Goal: Task Accomplishment & Management: Manage account settings

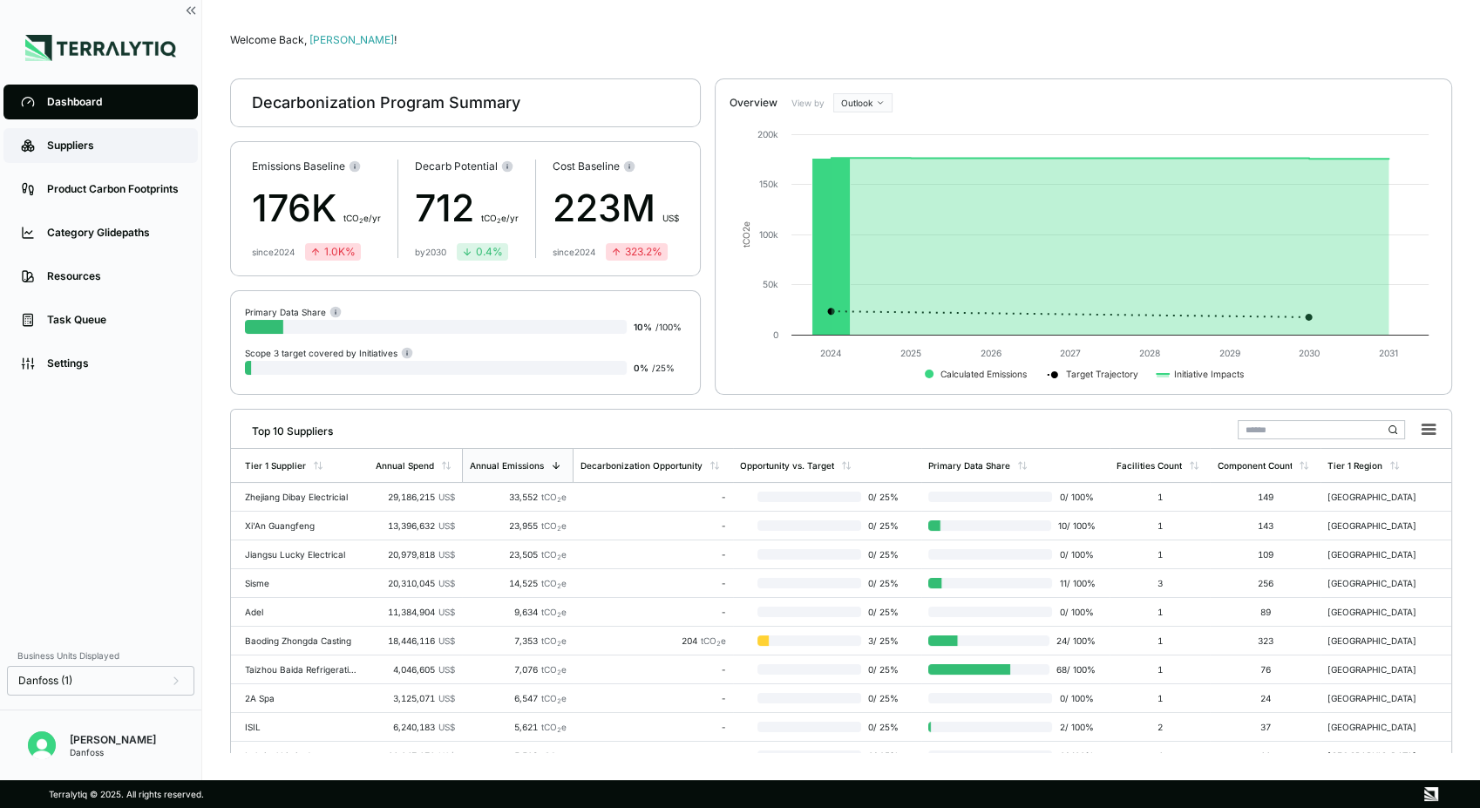
click at [99, 145] on div "Suppliers" at bounding box center [113, 146] width 133 height 14
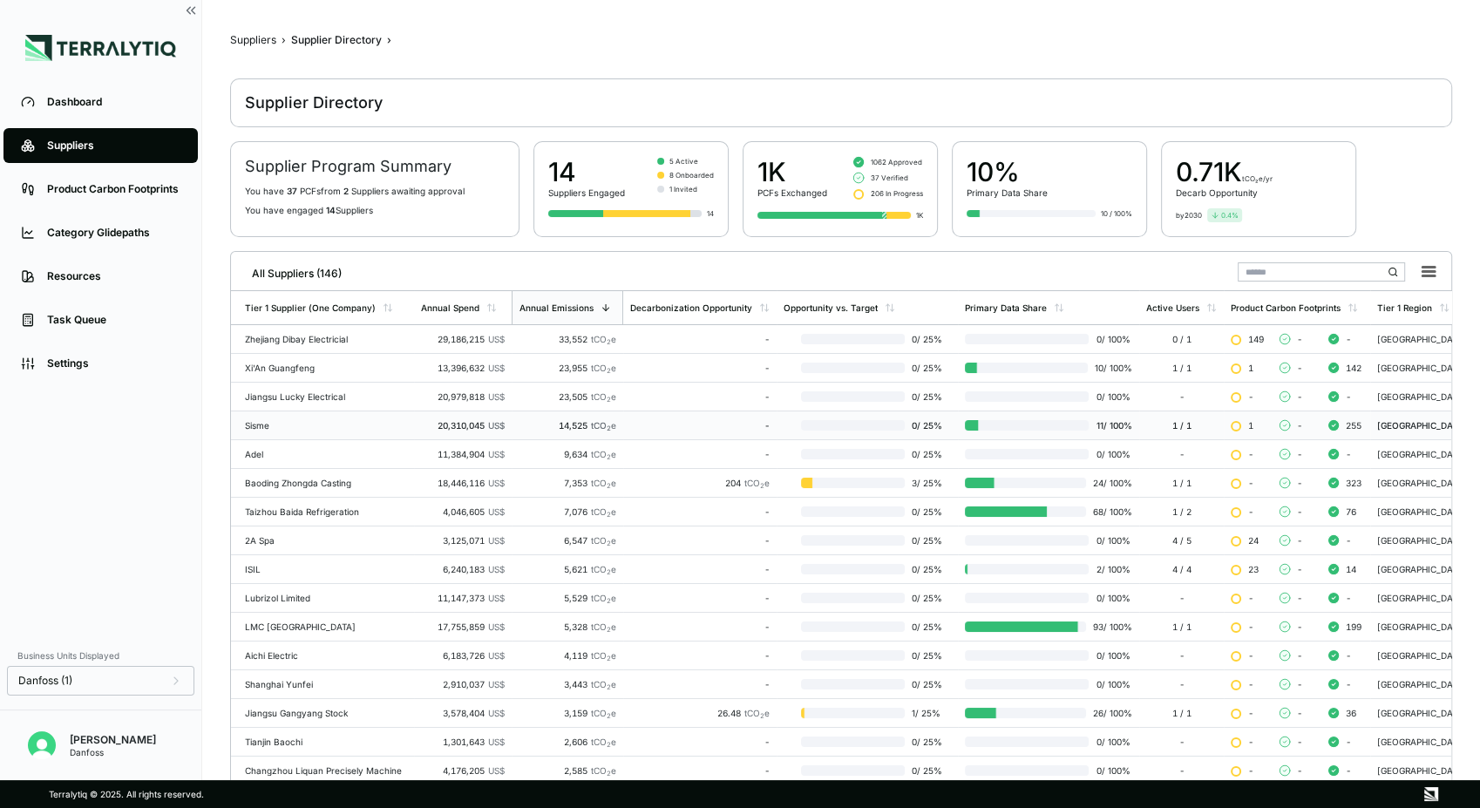
click at [297, 424] on div "Sisme" at bounding box center [326, 425] width 162 height 10
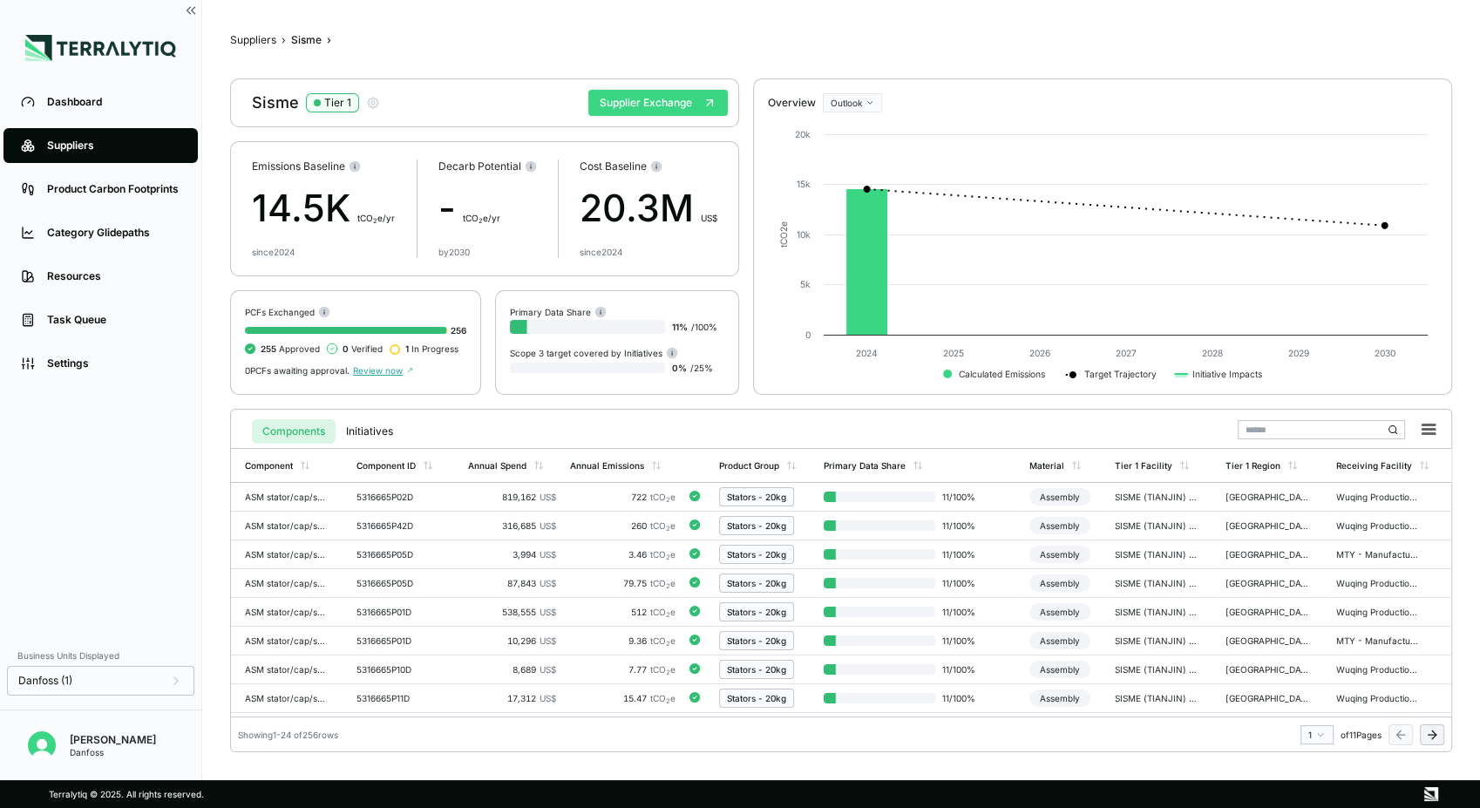
click at [643, 105] on button "Supplier Exchange" at bounding box center [657, 103] width 139 height 26
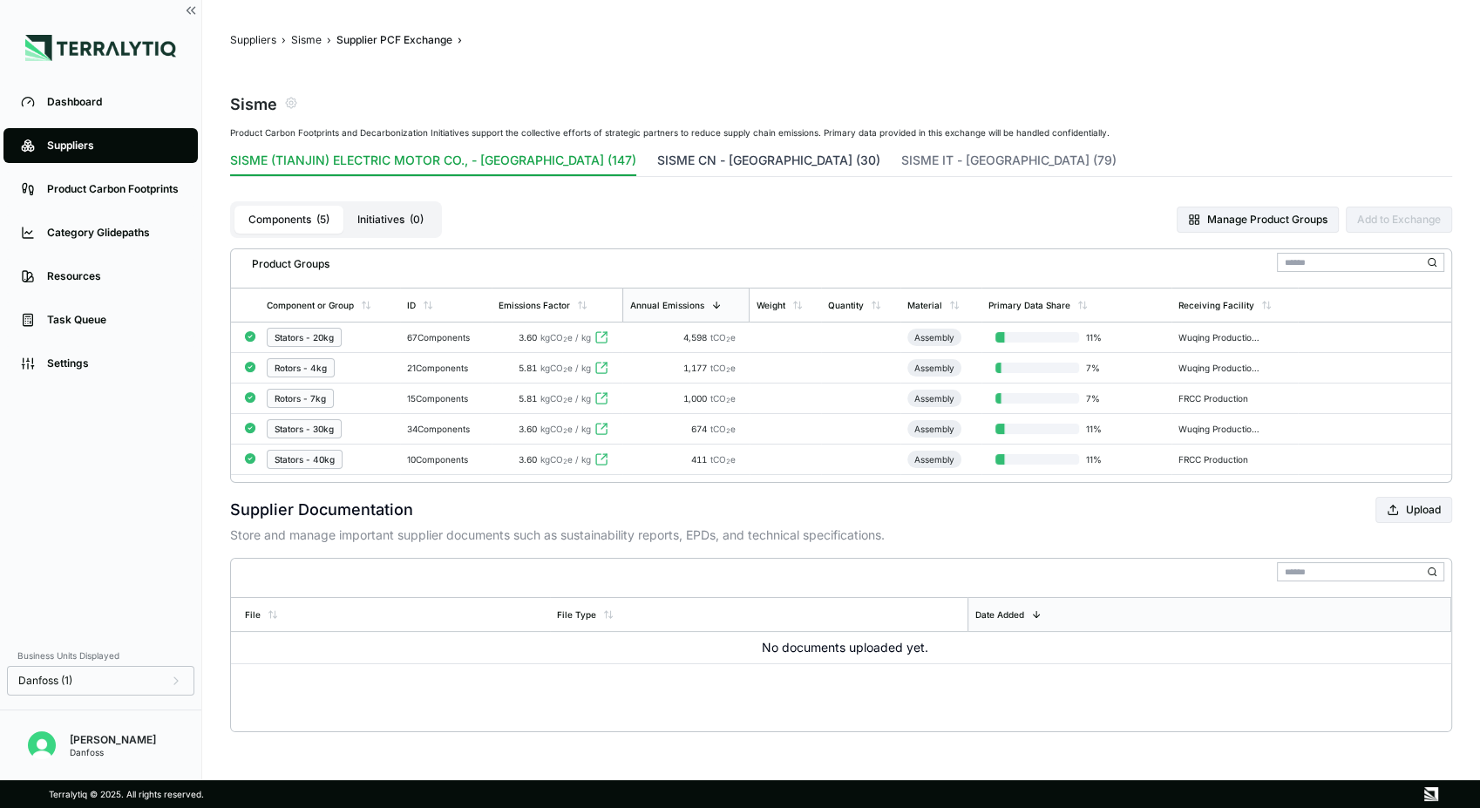
click at [657, 154] on button "SISME CN - [GEOGRAPHIC_DATA] (30)" at bounding box center [768, 164] width 223 height 24
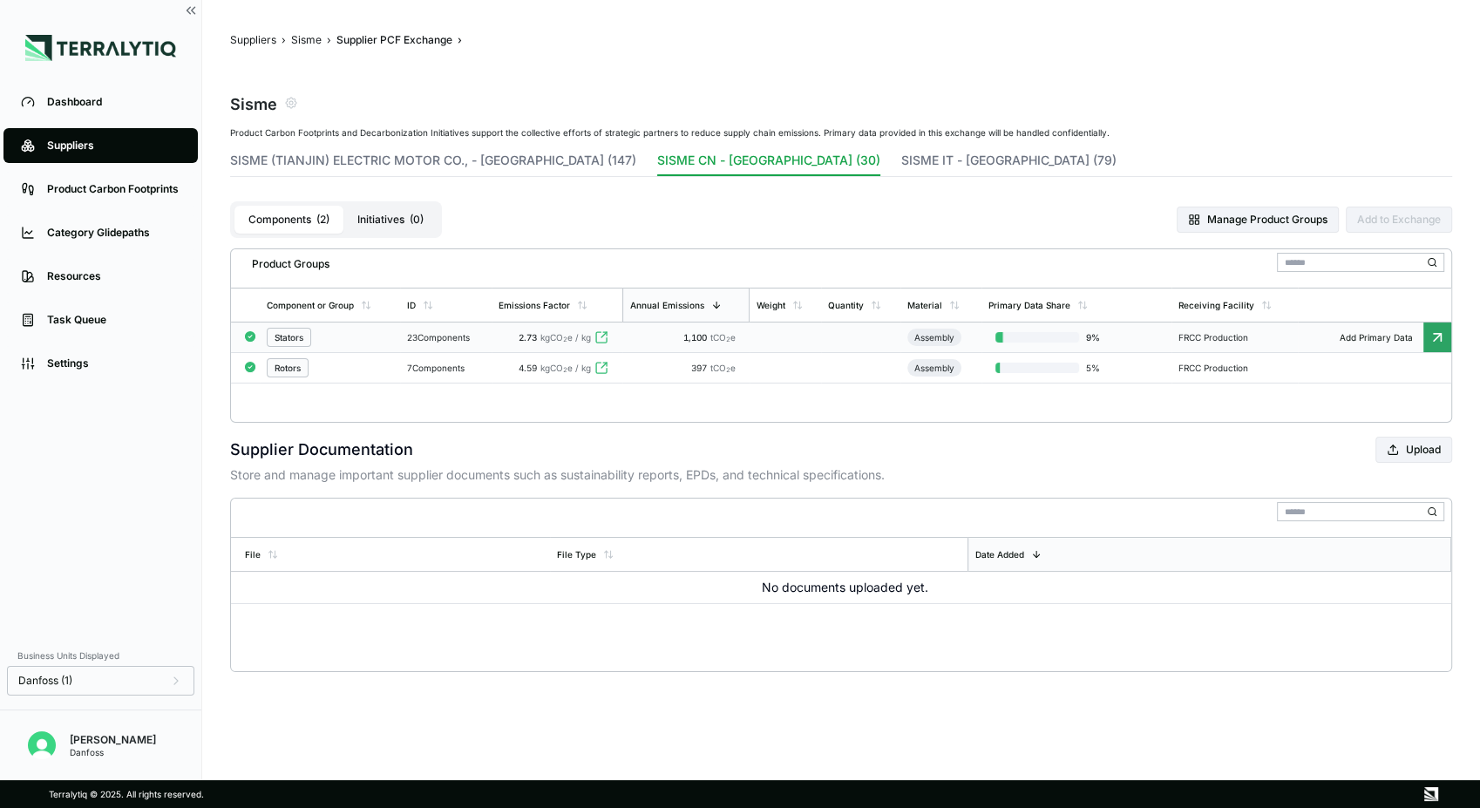
click at [361, 342] on div "Stators" at bounding box center [330, 337] width 126 height 19
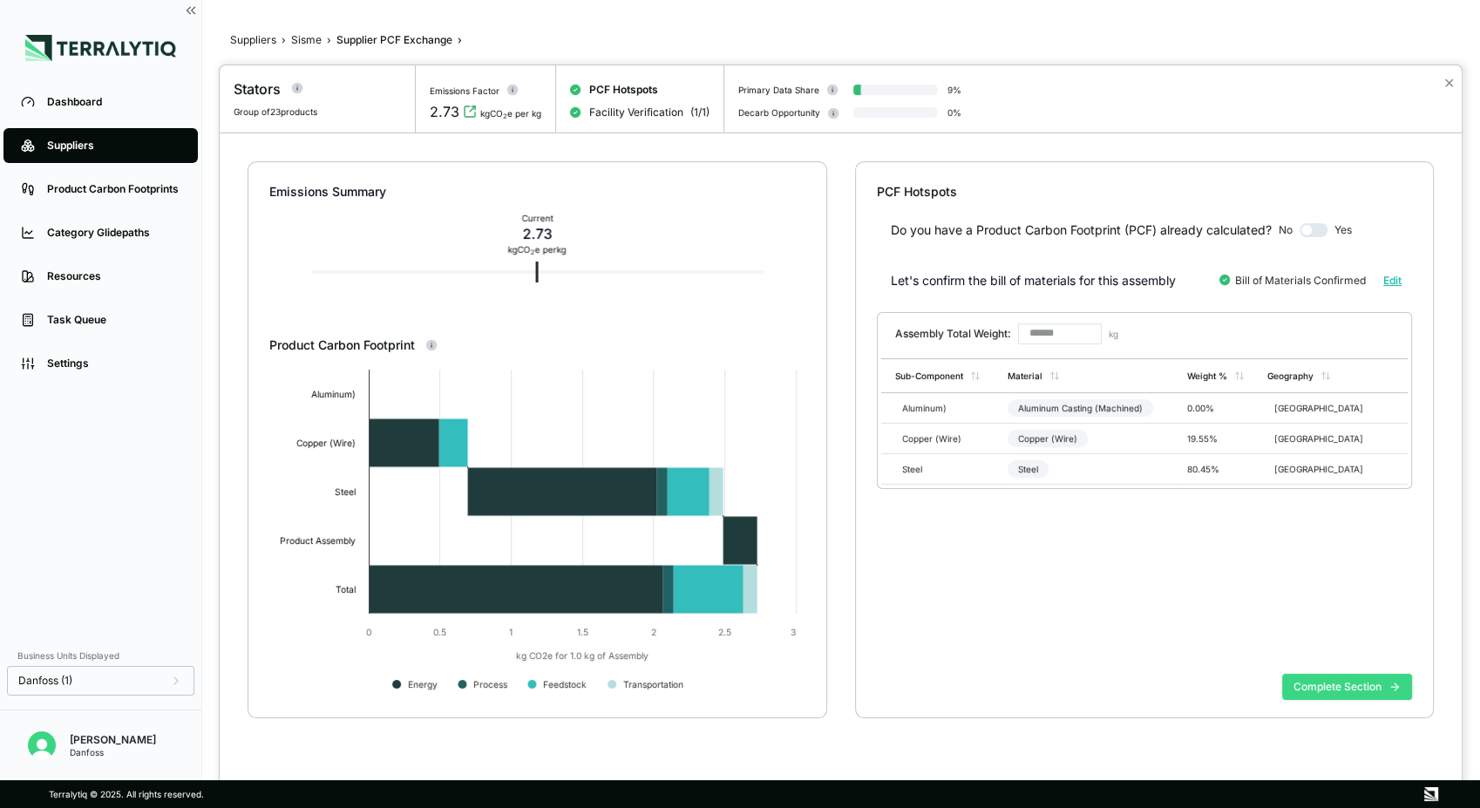
click at [1368, 693] on button "Complete Section" at bounding box center [1347, 687] width 130 height 26
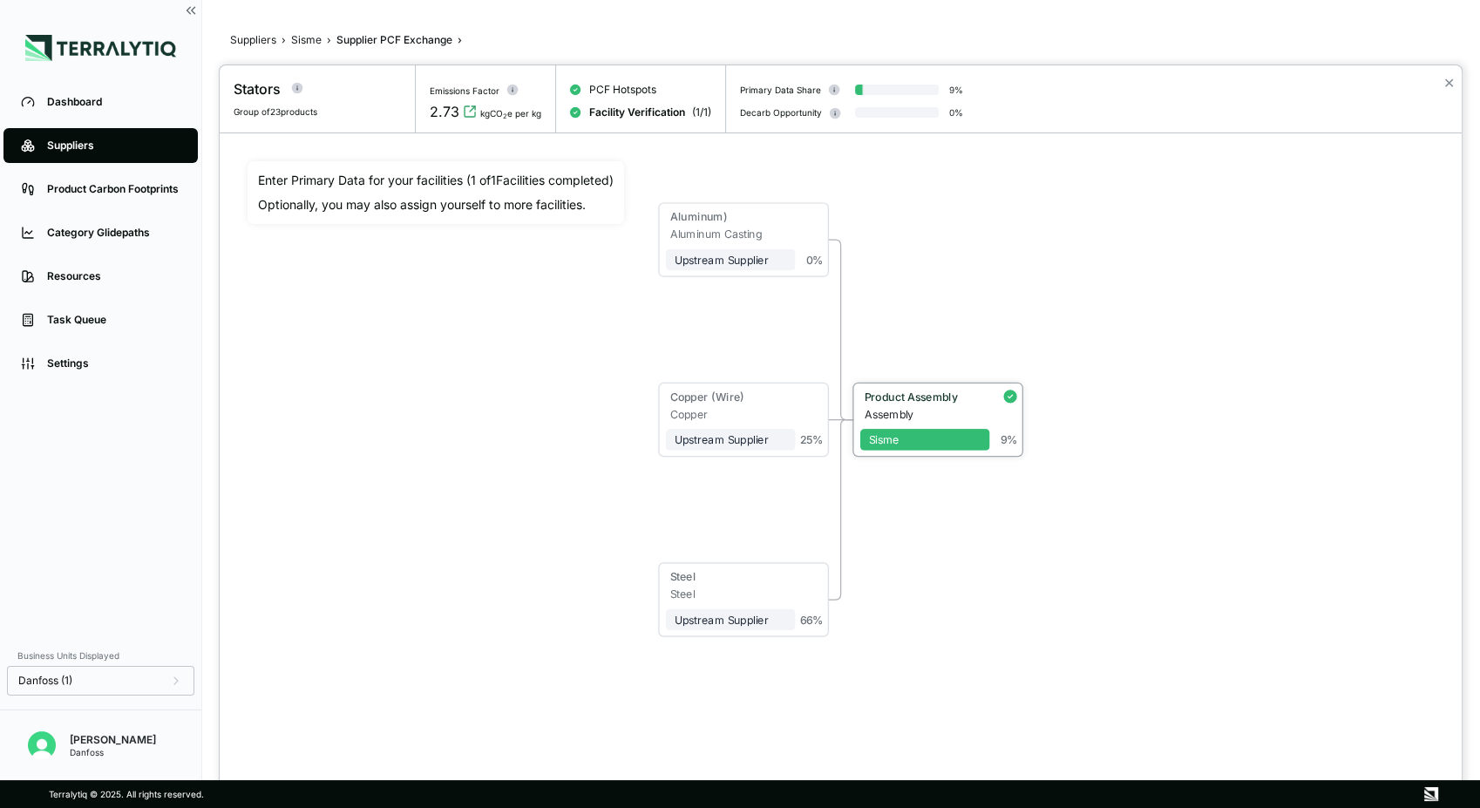
click at [913, 408] on div "Assembly" at bounding box center [926, 413] width 125 height 13
click at [911, 431] on span "Sisme" at bounding box center [925, 440] width 130 height 22
click at [911, 396] on div "Product Assembly" at bounding box center [922, 395] width 117 height 13
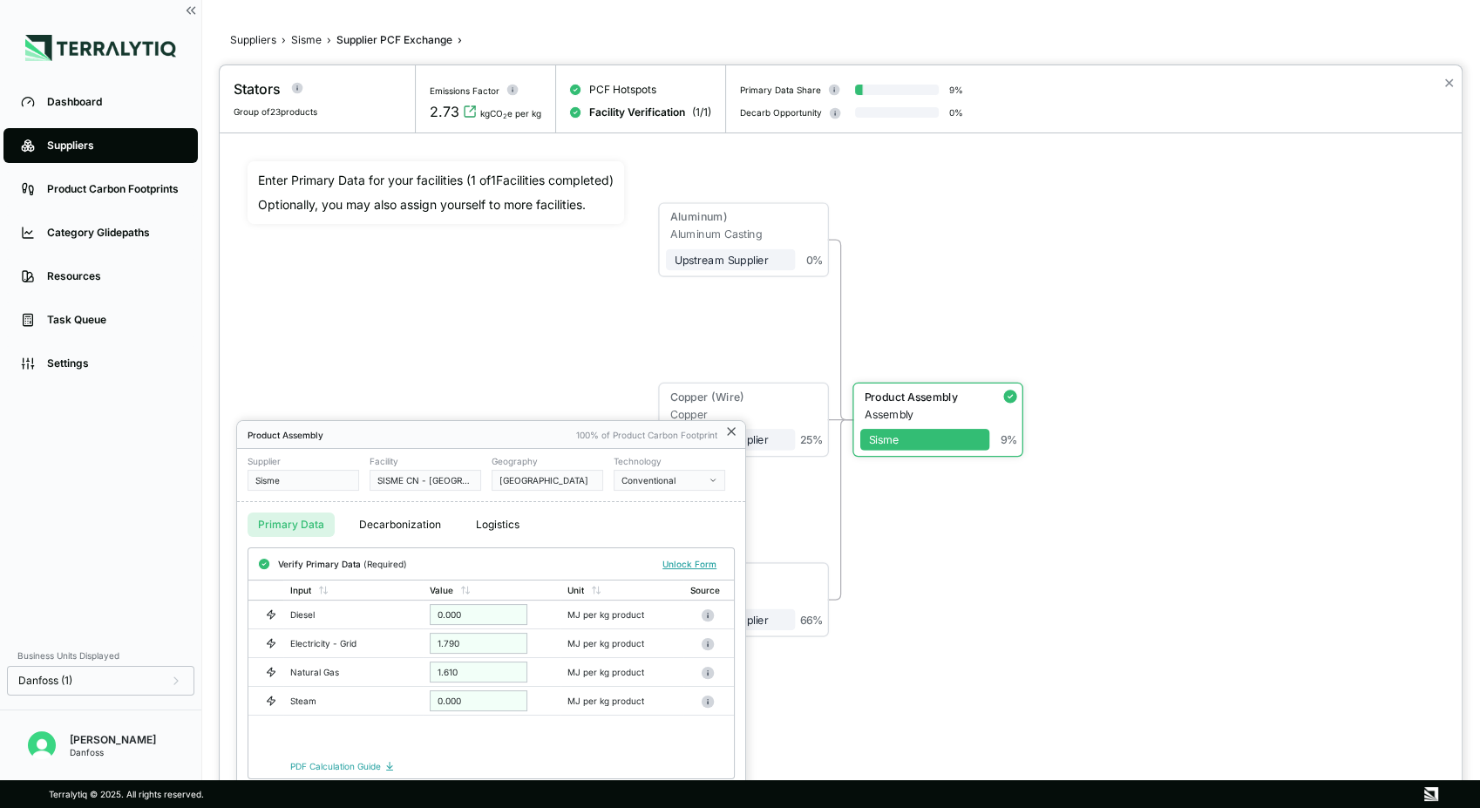
click at [730, 436] on icon at bounding box center [731, 431] width 14 height 14
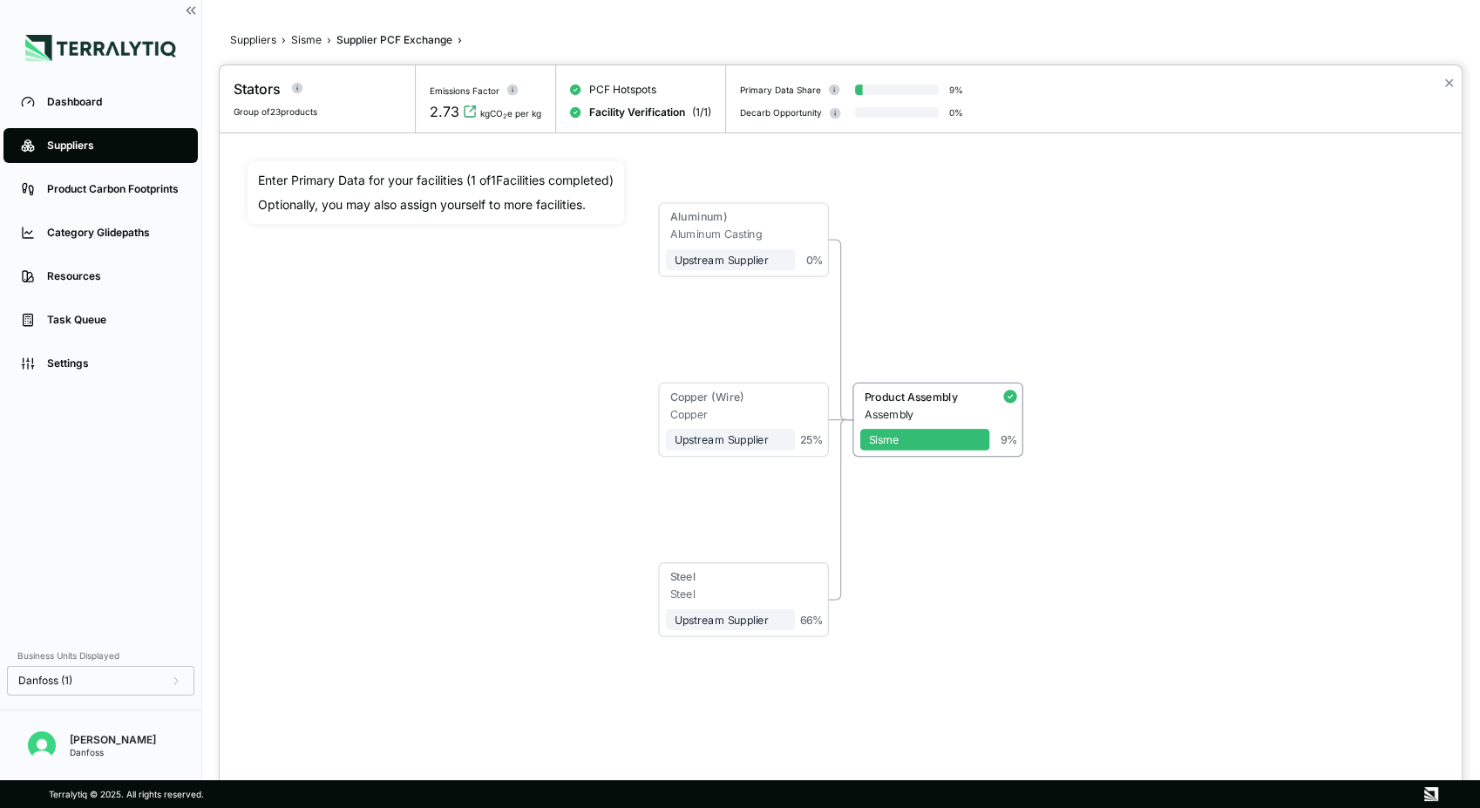
click at [305, 41] on div at bounding box center [740, 404] width 1480 height 808
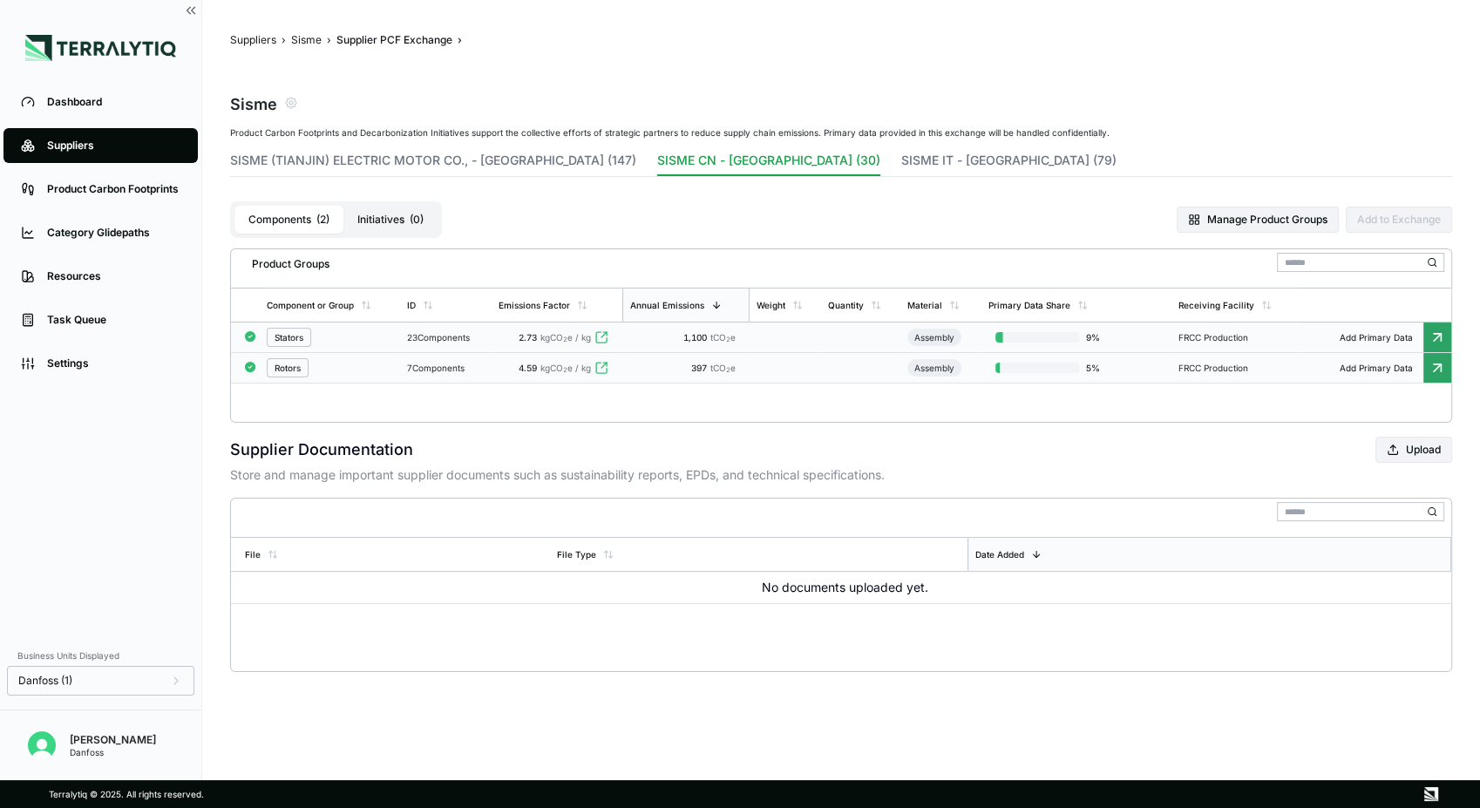
click at [329, 364] on div "Rotors" at bounding box center [330, 367] width 126 height 19
click at [329, 364] on div at bounding box center [740, 404] width 1480 height 808
click at [357, 370] on div "Rotors" at bounding box center [330, 367] width 126 height 19
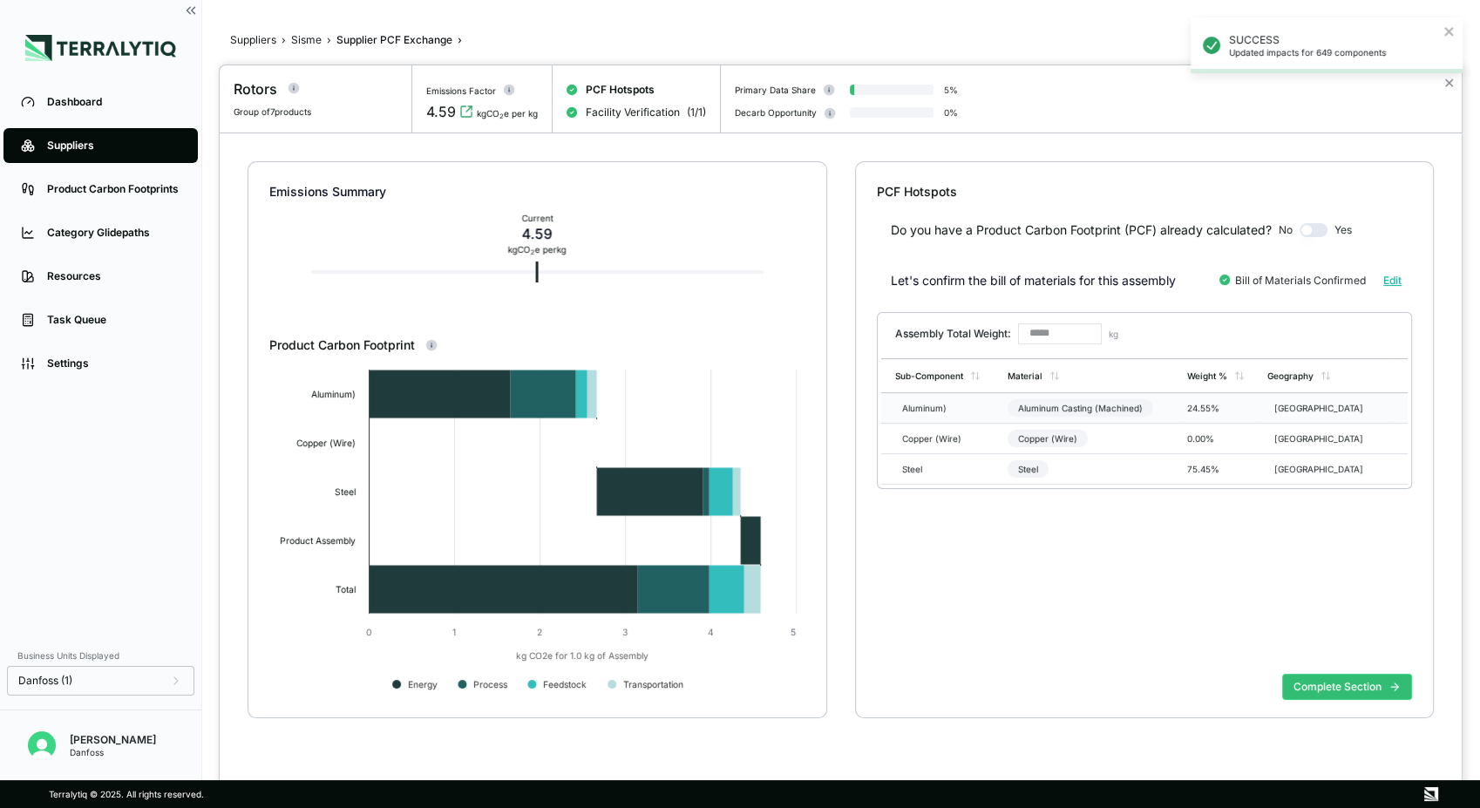
click at [972, 403] on div "Aluminum)" at bounding box center [937, 408] width 84 height 10
click at [1180, 394] on td "Aluminum Casting (Machined)" at bounding box center [1089, 408] width 179 height 30
click at [1173, 408] on div "Aluminum Casting (Machined)" at bounding box center [1090, 407] width 166 height 23
click at [1326, 688] on button "Complete Section" at bounding box center [1347, 687] width 130 height 26
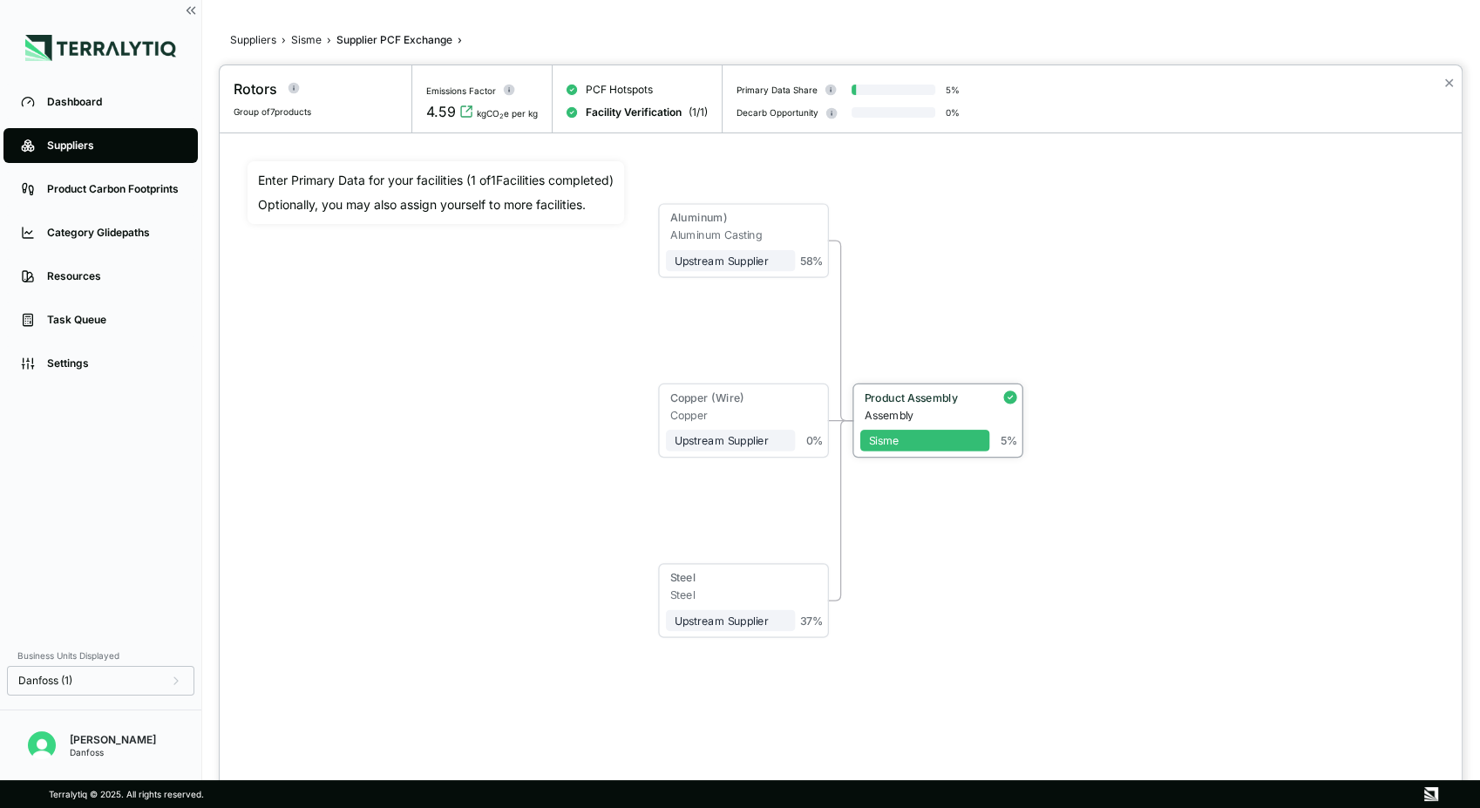
click at [911, 401] on div "Product Assembly" at bounding box center [922, 396] width 117 height 13
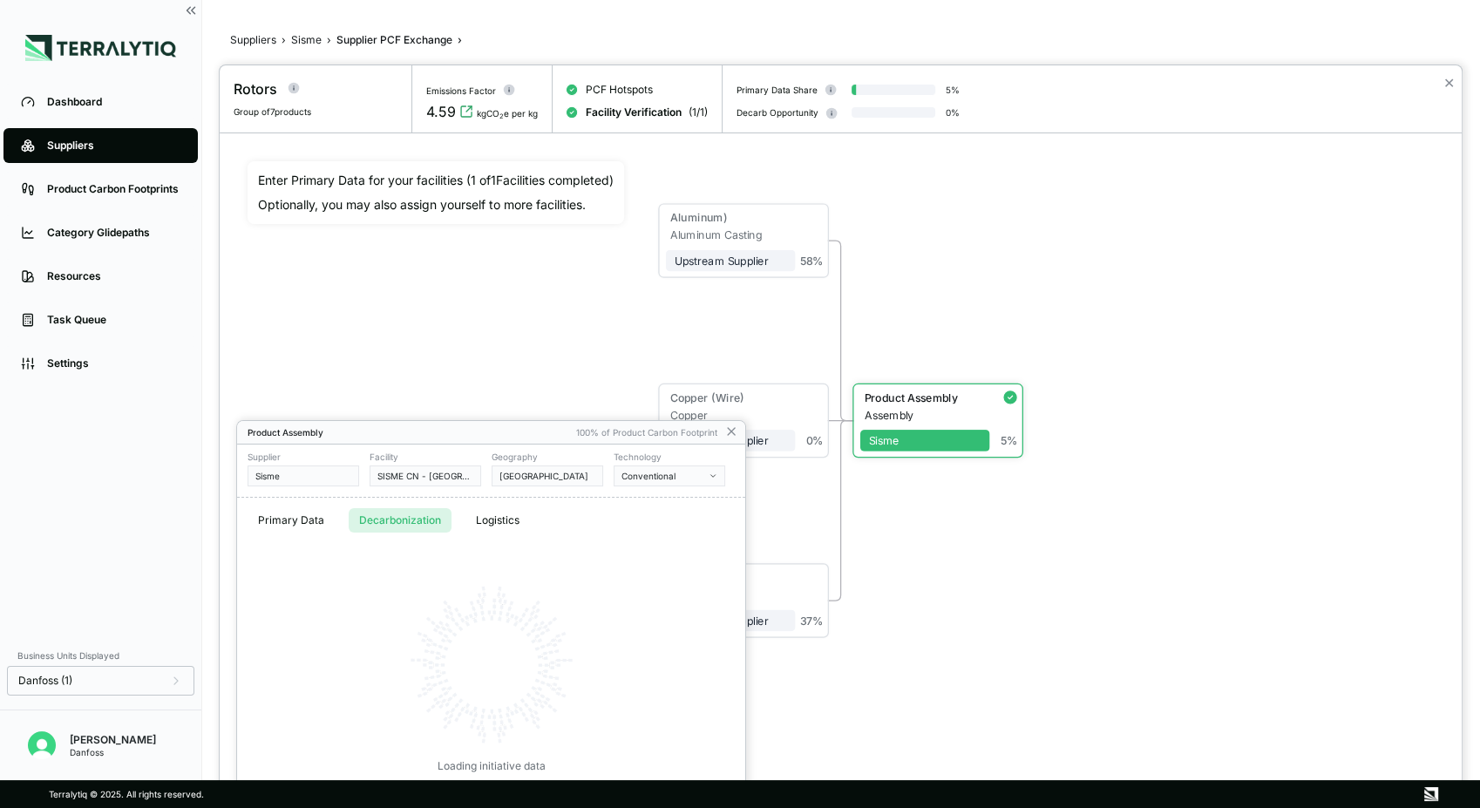
click at [383, 526] on div "Primary Data Decarbonization Logistics" at bounding box center [491, 520] width 508 height 45
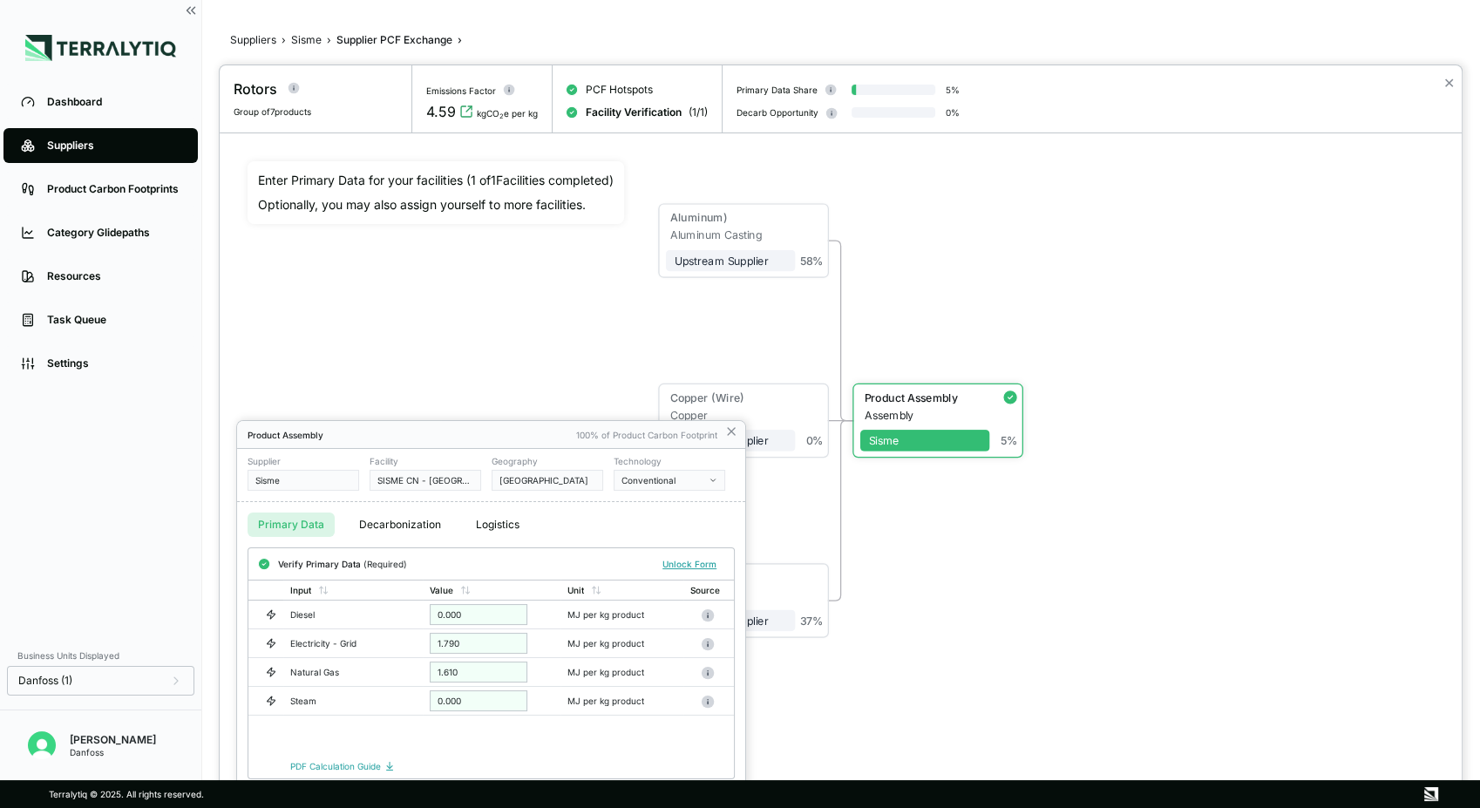
click at [294, 521] on button "Primary Data" at bounding box center [290, 524] width 87 height 24
click at [735, 432] on icon at bounding box center [731, 431] width 14 height 14
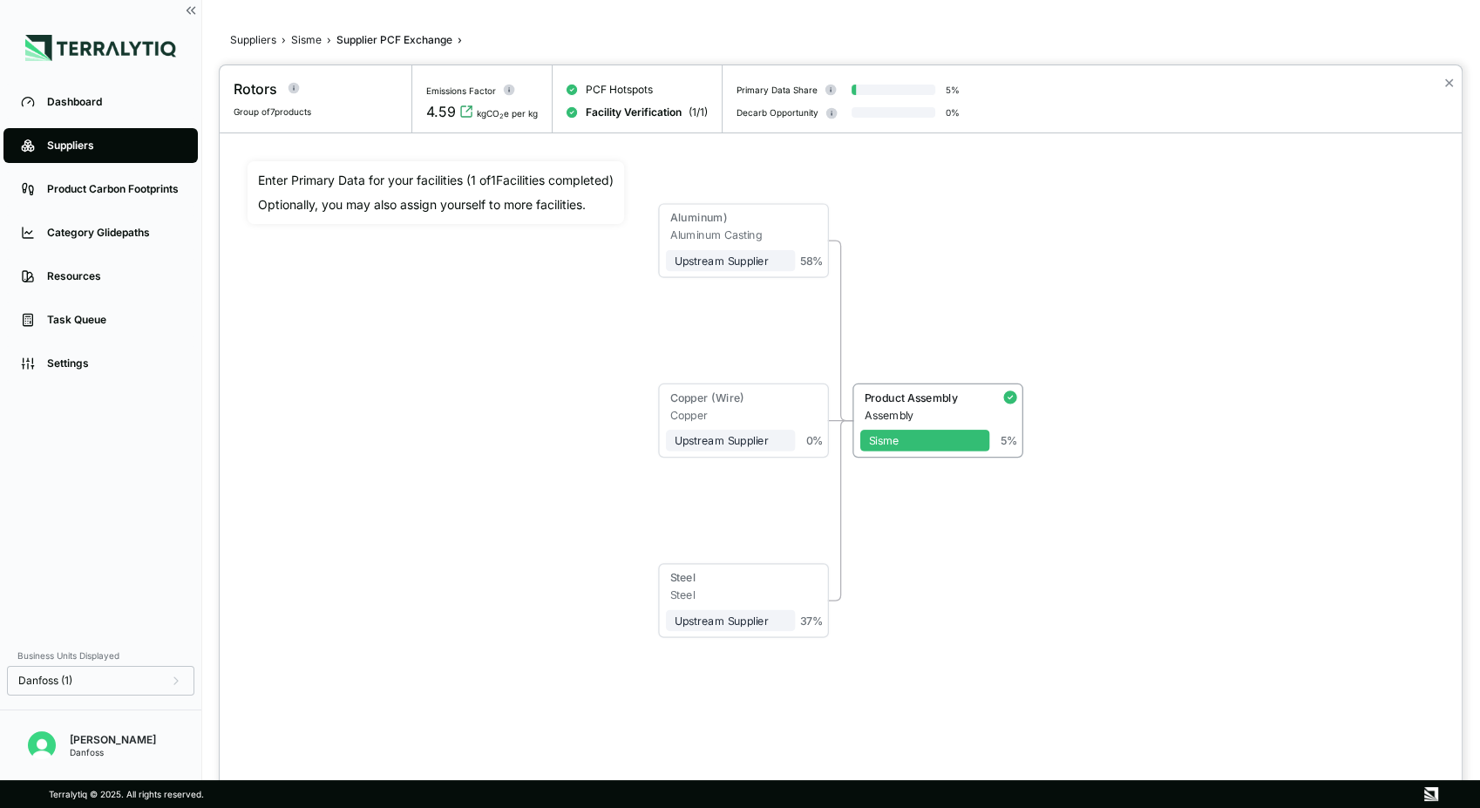
click at [304, 37] on div at bounding box center [740, 404] width 1480 height 808
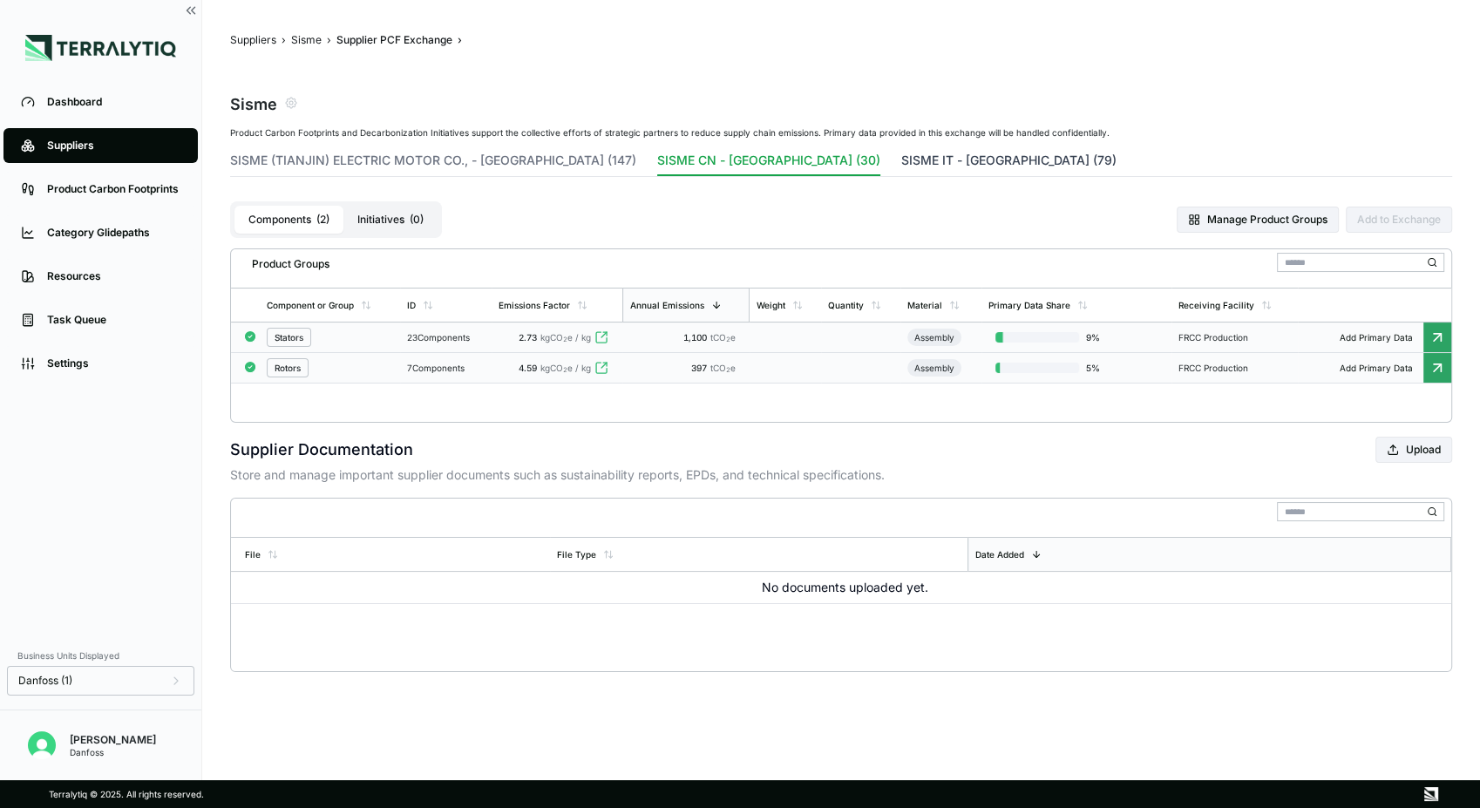
click at [901, 157] on button "SISME IT - [GEOGRAPHIC_DATA] (79)" at bounding box center [1008, 164] width 215 height 24
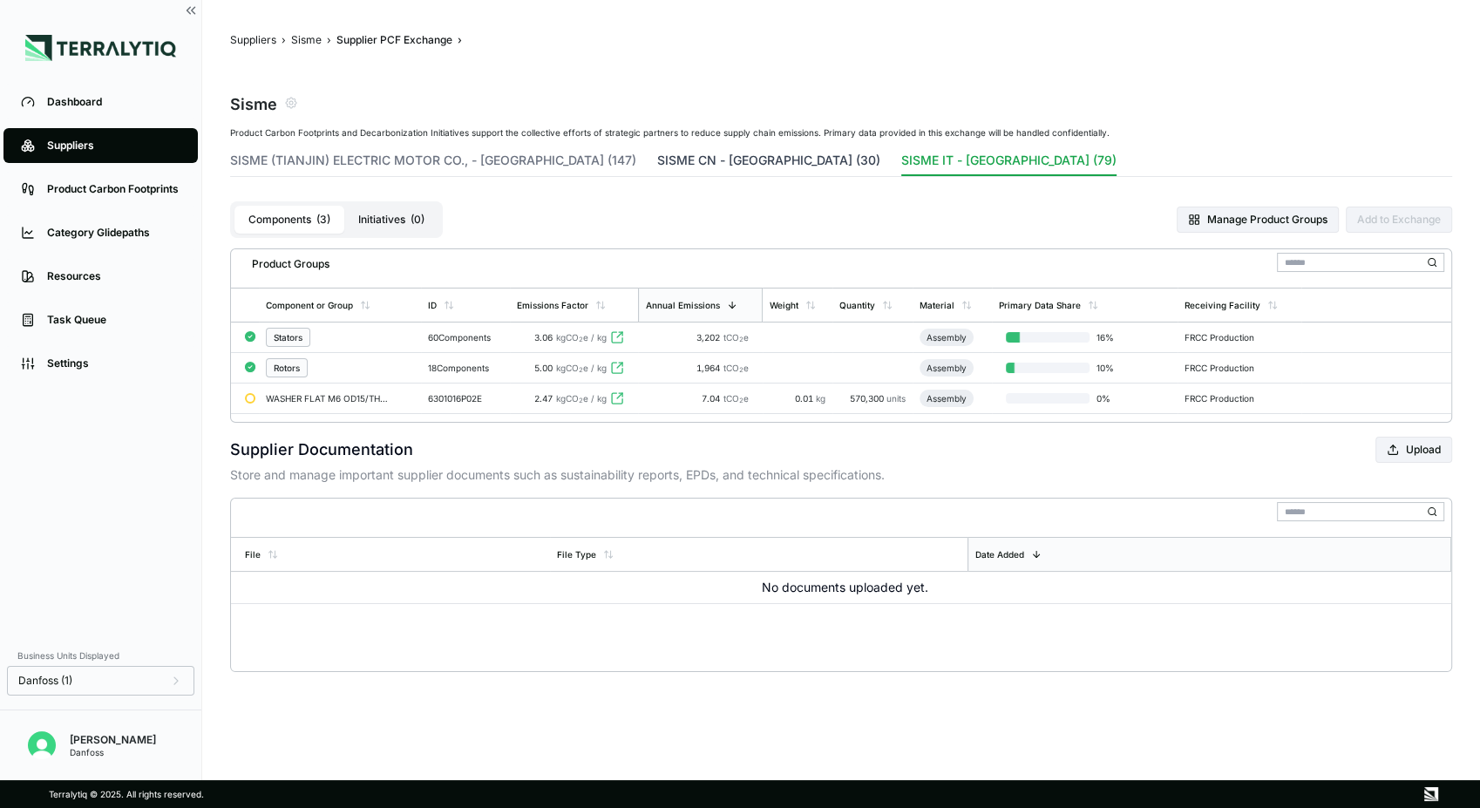
click at [657, 161] on button "SISME CN - [GEOGRAPHIC_DATA] (30)" at bounding box center [768, 164] width 223 height 24
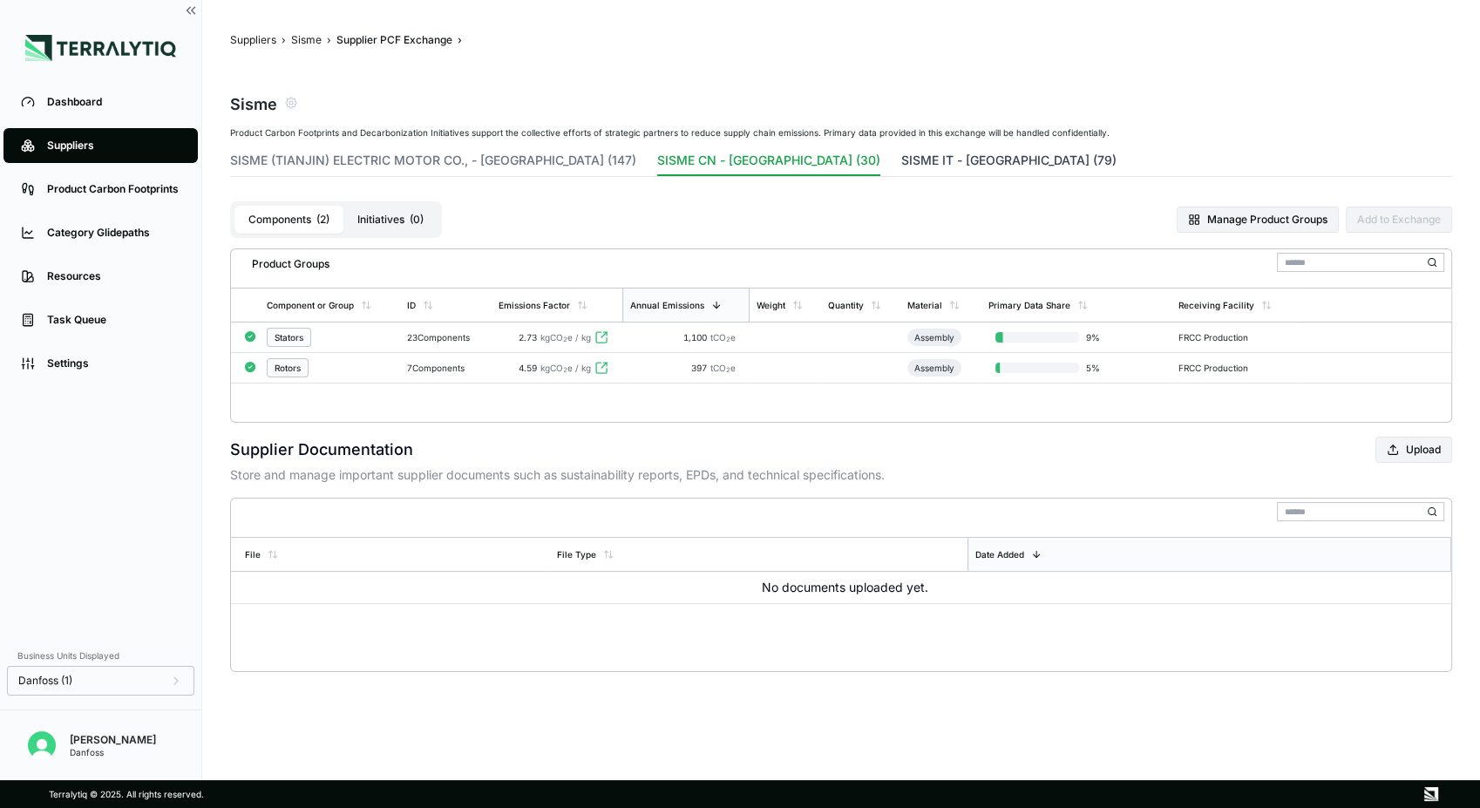
click at [901, 157] on button "SISME IT - [GEOGRAPHIC_DATA] (79)" at bounding box center [1008, 164] width 215 height 24
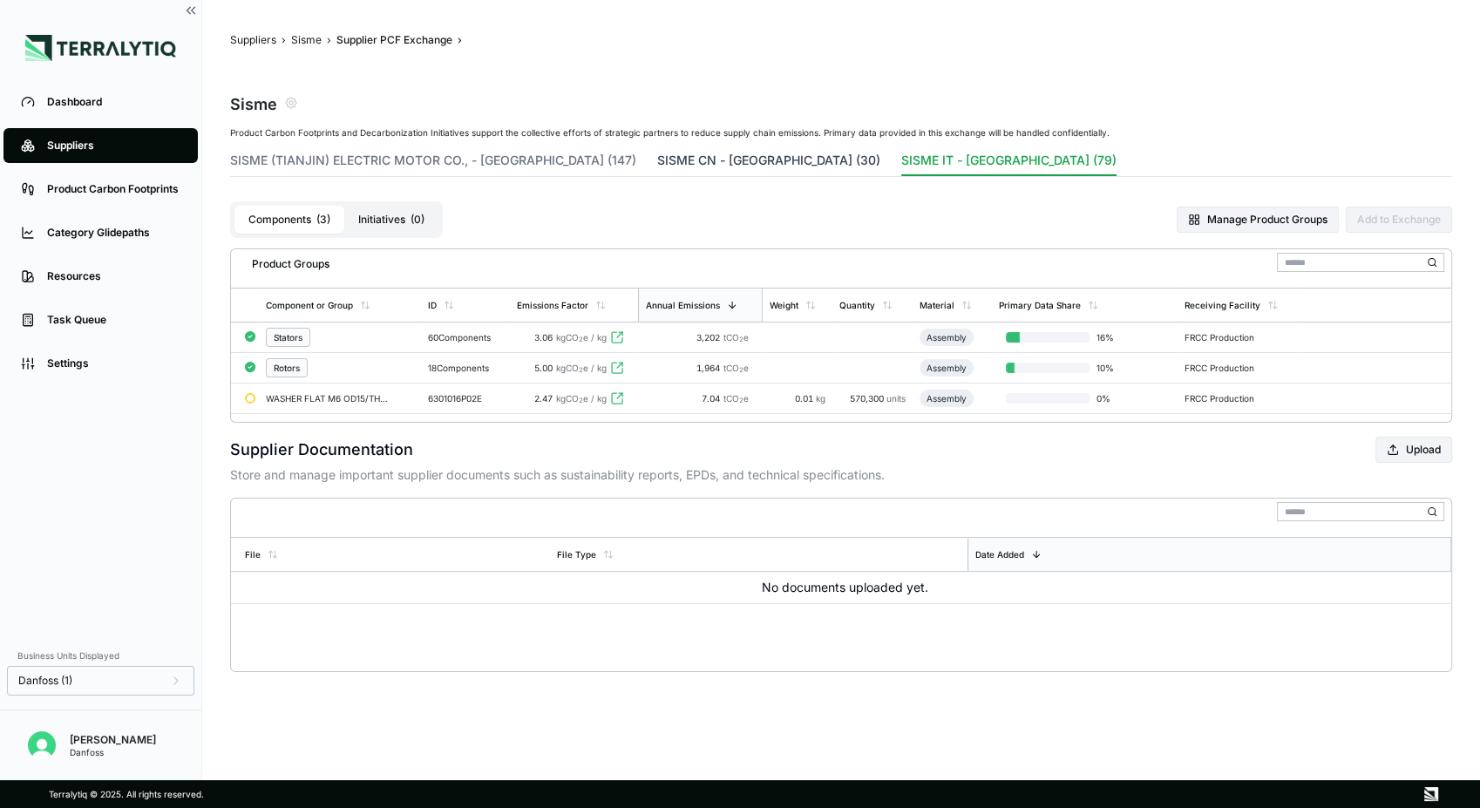
click at [657, 160] on button "SISME CN - [GEOGRAPHIC_DATA] (30)" at bounding box center [768, 164] width 223 height 24
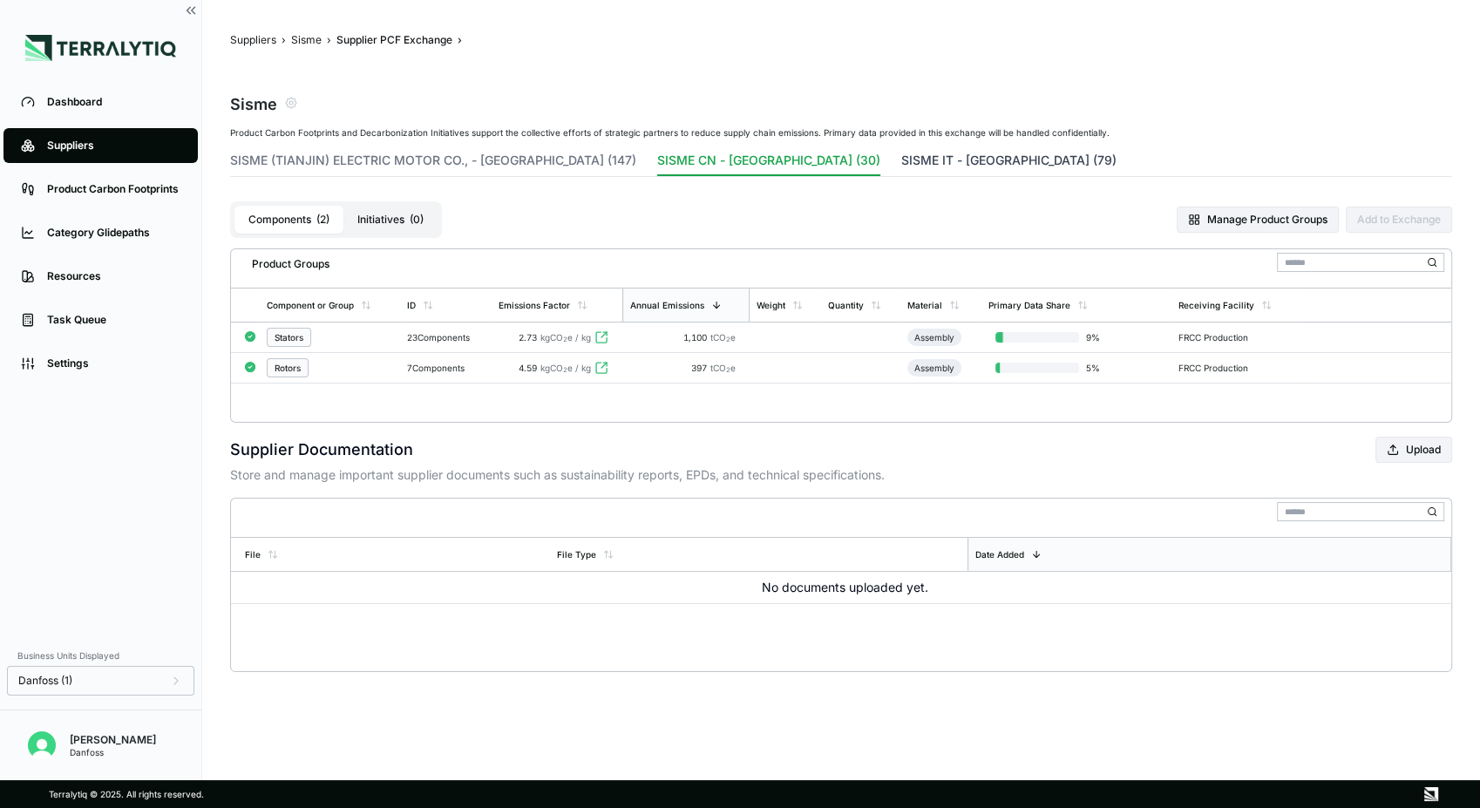
click at [901, 154] on button "SISME IT - [GEOGRAPHIC_DATA] (79)" at bounding box center [1008, 164] width 215 height 24
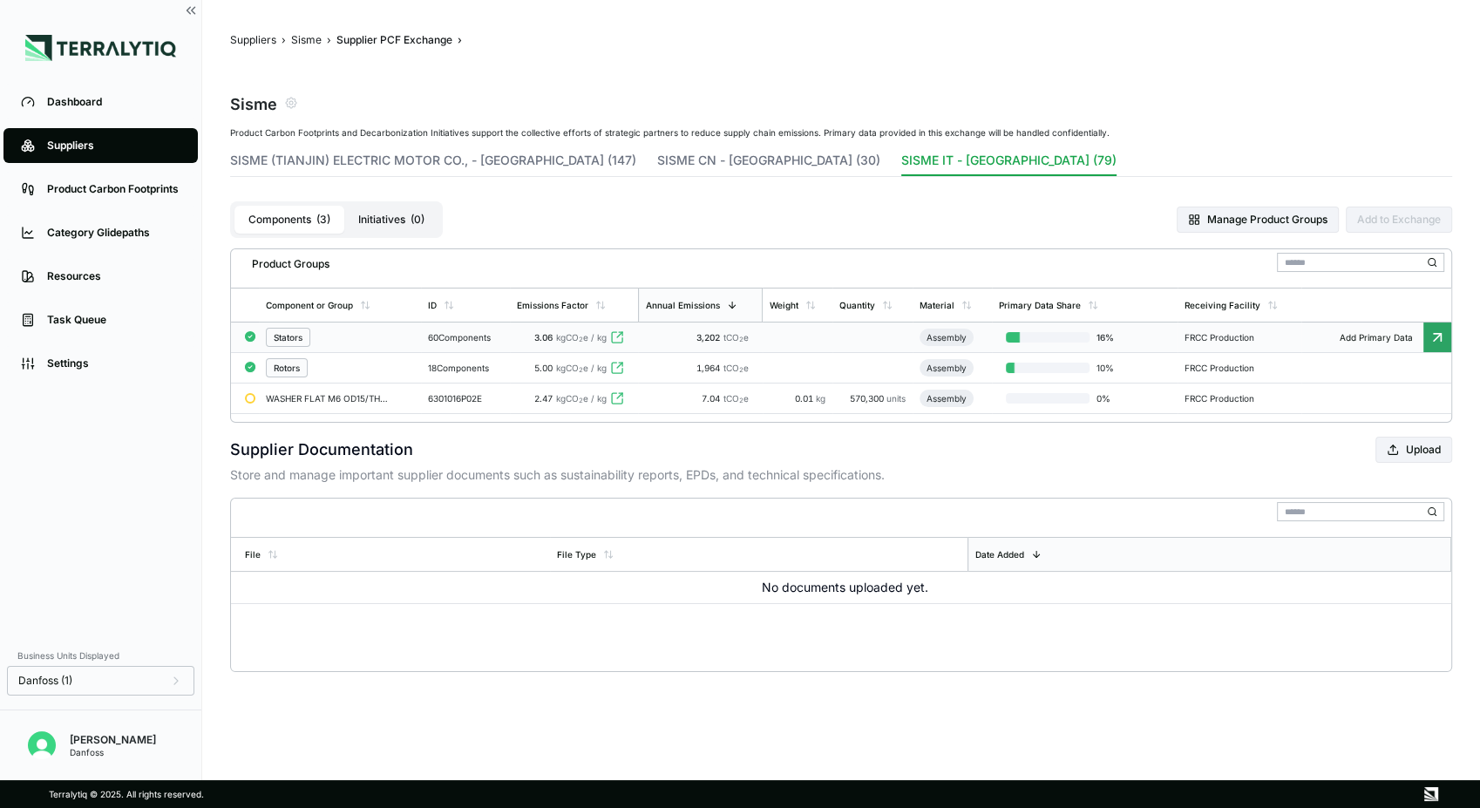
click at [599, 336] on span "kgCO 2 e / kg" at bounding box center [581, 337] width 51 height 10
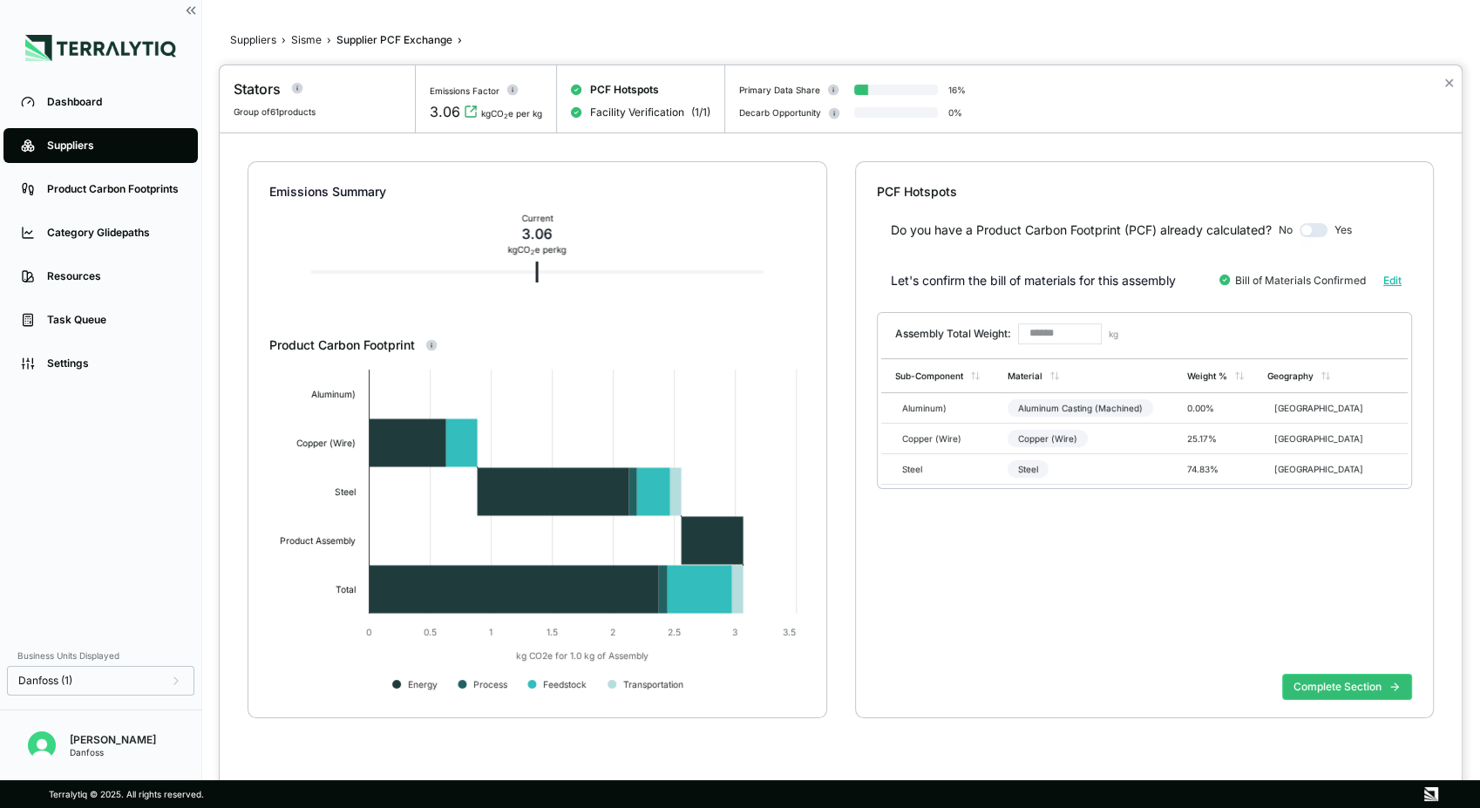
click at [311, 39] on div at bounding box center [740, 404] width 1480 height 808
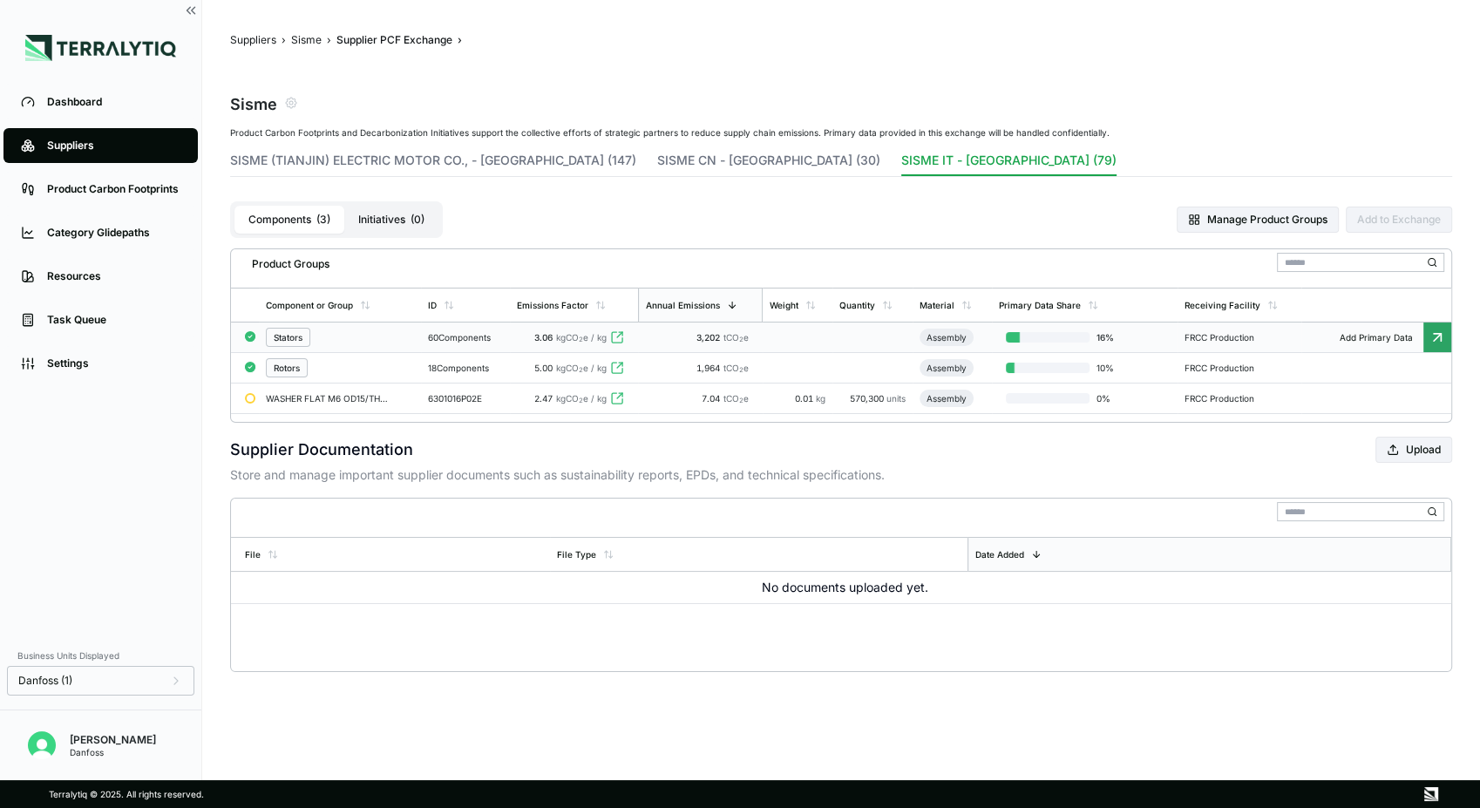
click at [620, 339] on icon at bounding box center [617, 337] width 14 height 14
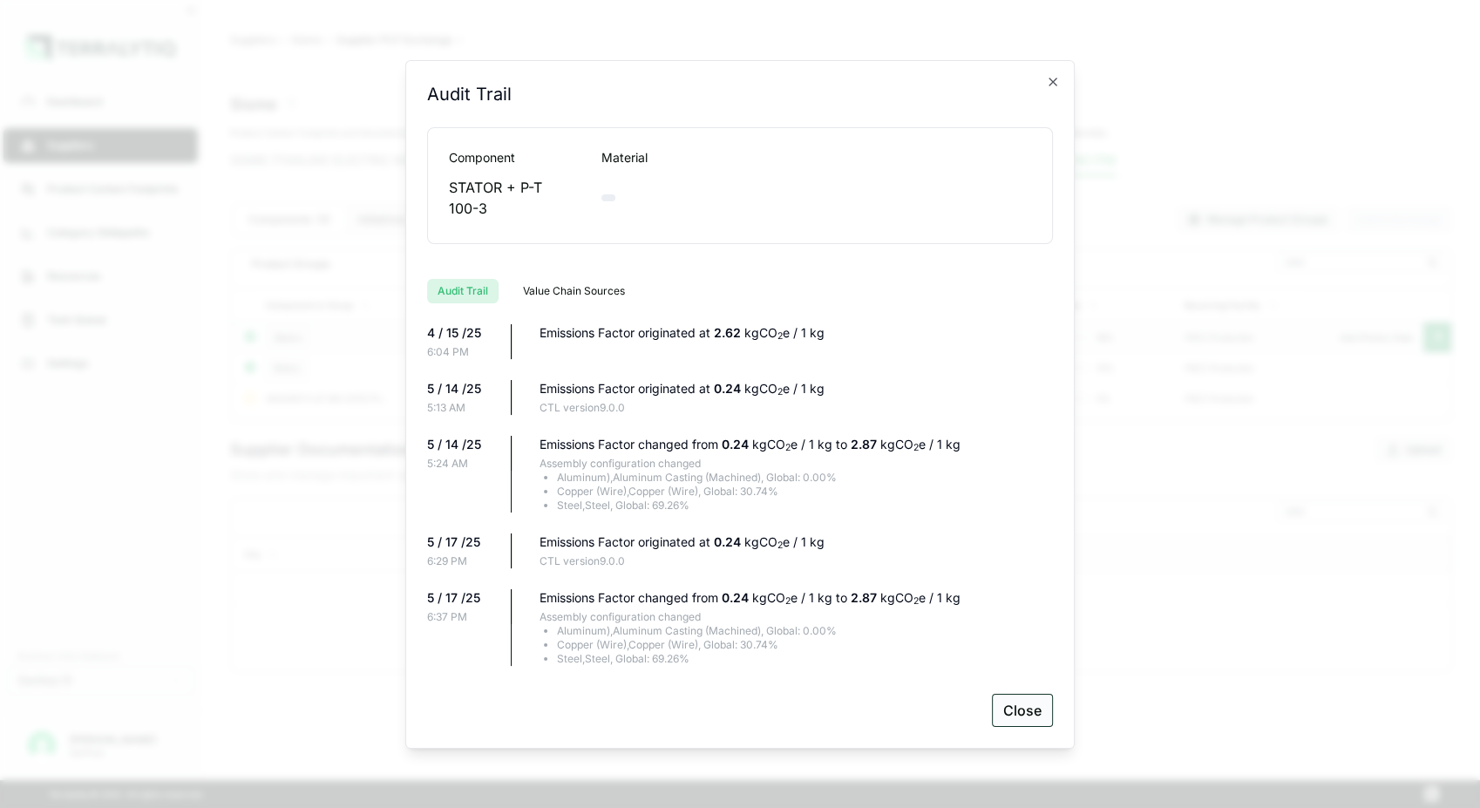
click at [1037, 712] on button "Close" at bounding box center [1022, 710] width 61 height 33
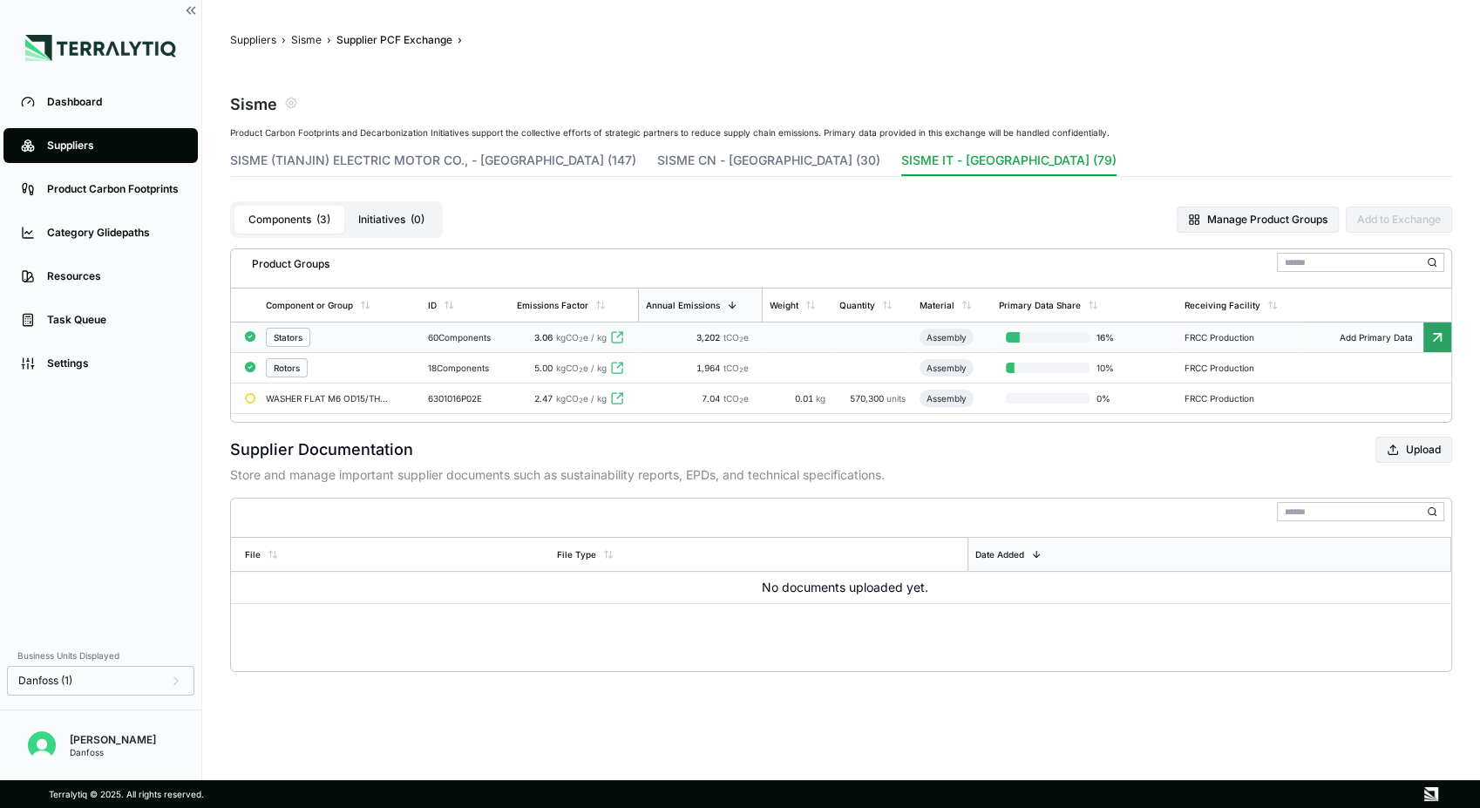
click at [578, 341] on span "kgCO 2 e / kg" at bounding box center [581, 337] width 51 height 10
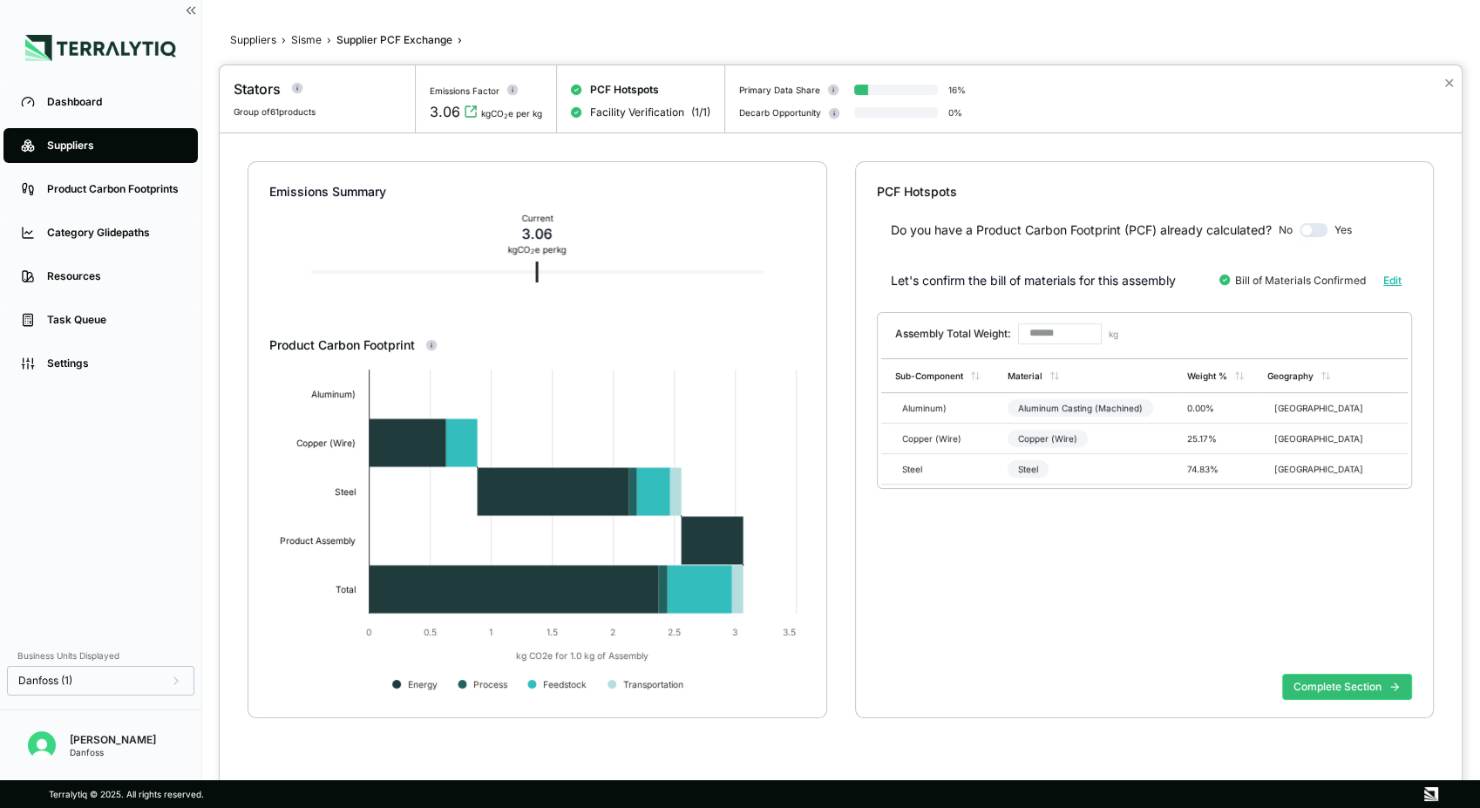
click at [318, 43] on div at bounding box center [740, 404] width 1480 height 808
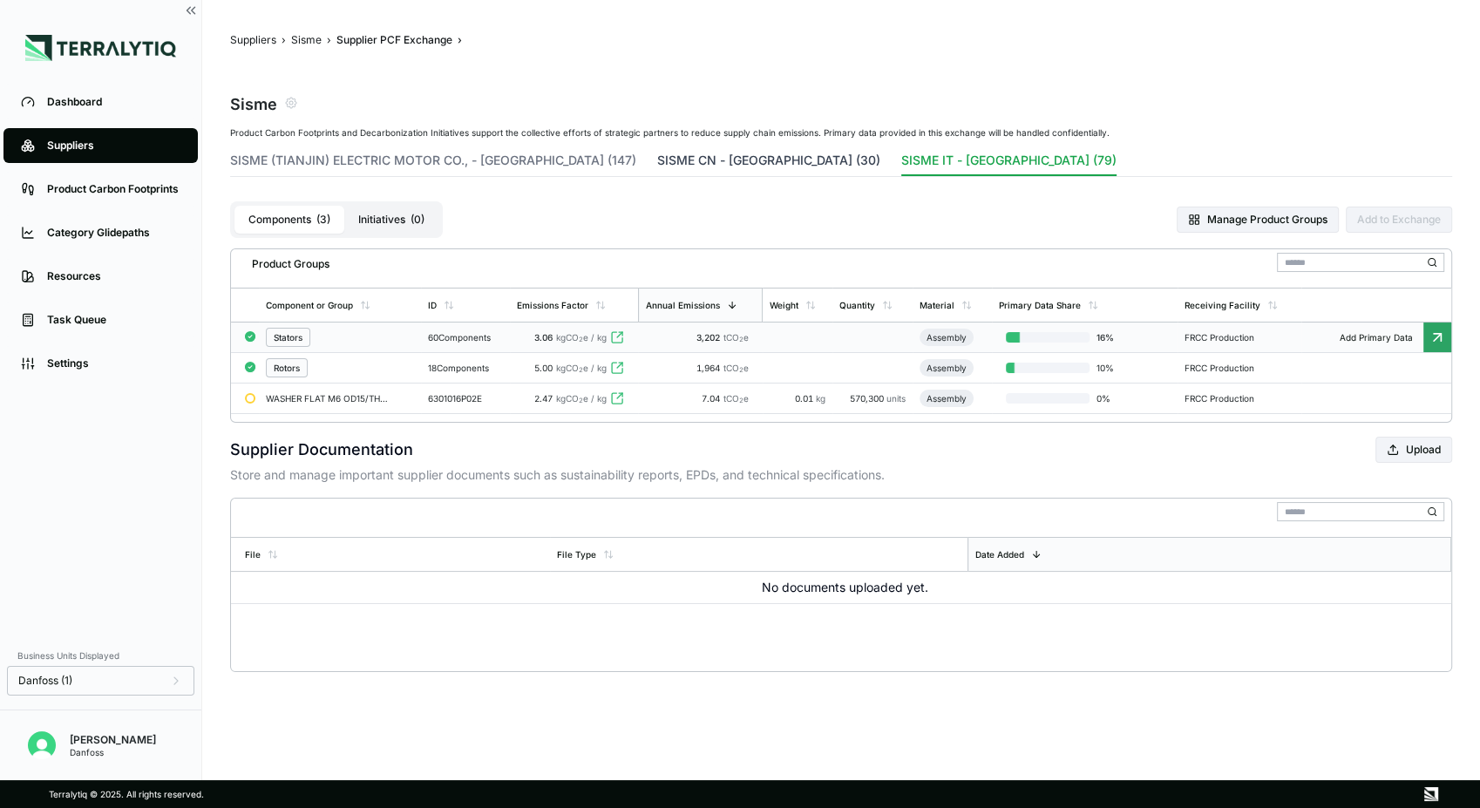
click at [657, 164] on button "SISME CN - [GEOGRAPHIC_DATA] (30)" at bounding box center [768, 164] width 223 height 24
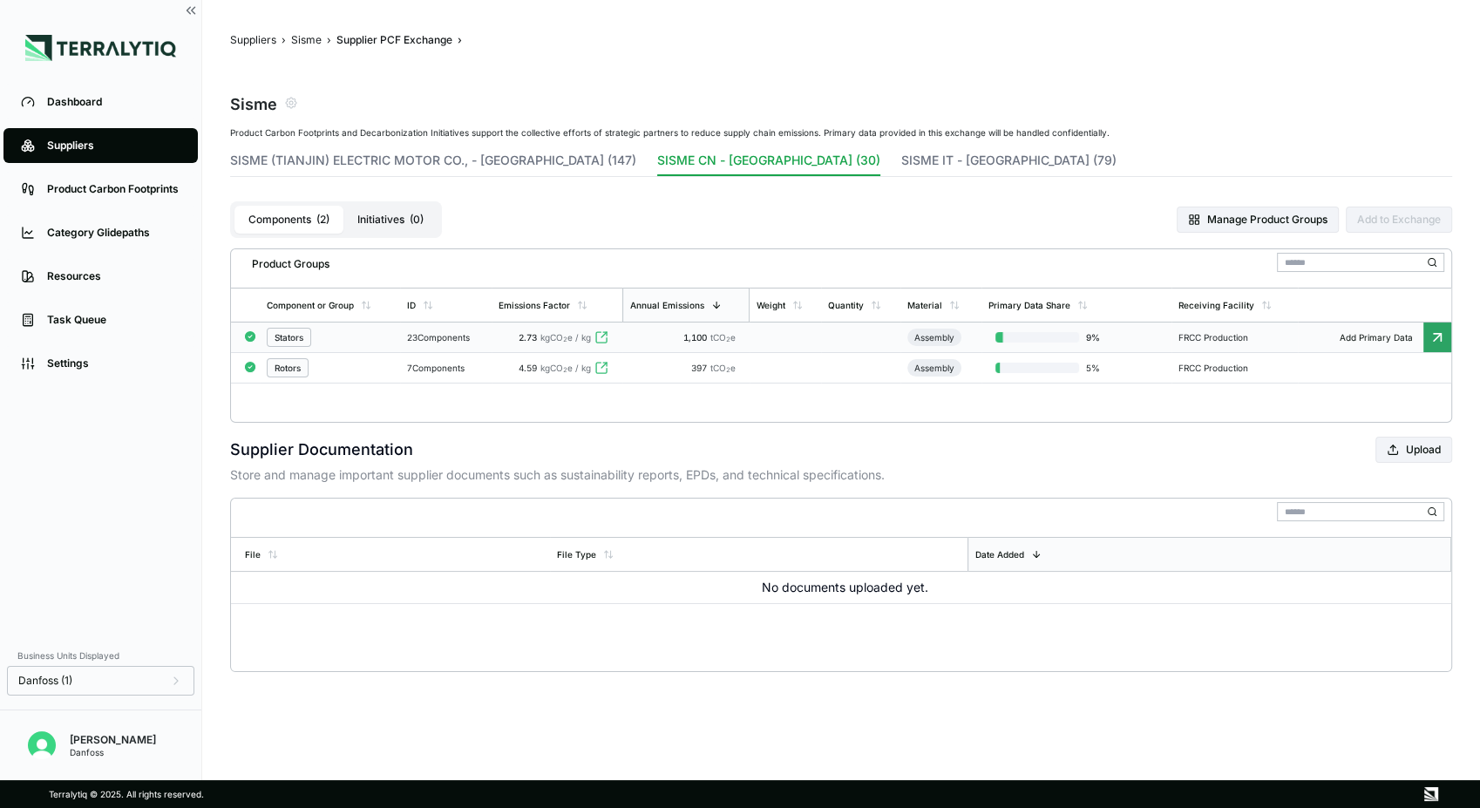
click at [564, 337] on span "kgCO 2 e / kg" at bounding box center [565, 337] width 51 height 10
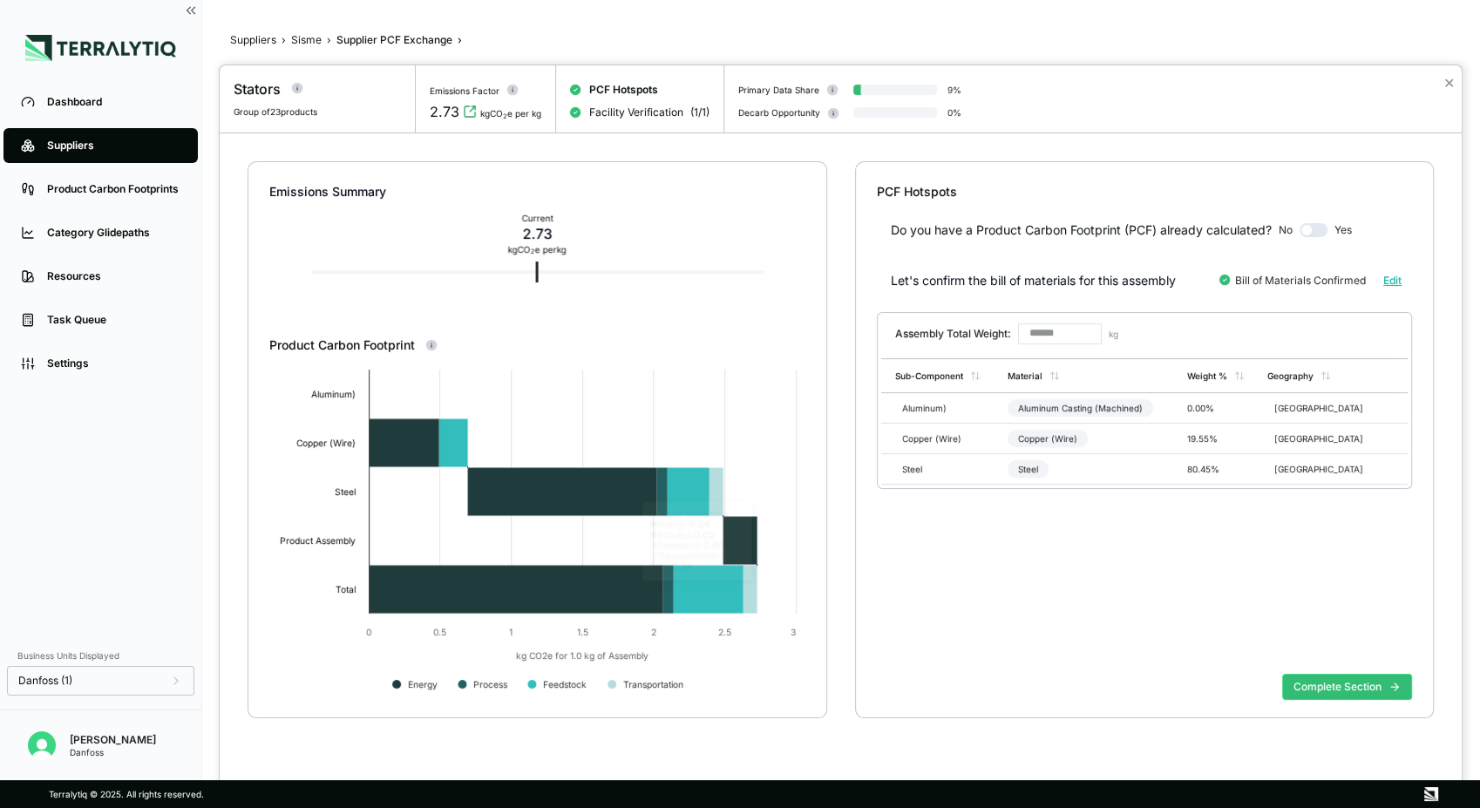
click at [773, 684] on rect at bounding box center [536, 535] width 535 height 349
click at [304, 44] on div at bounding box center [740, 404] width 1480 height 808
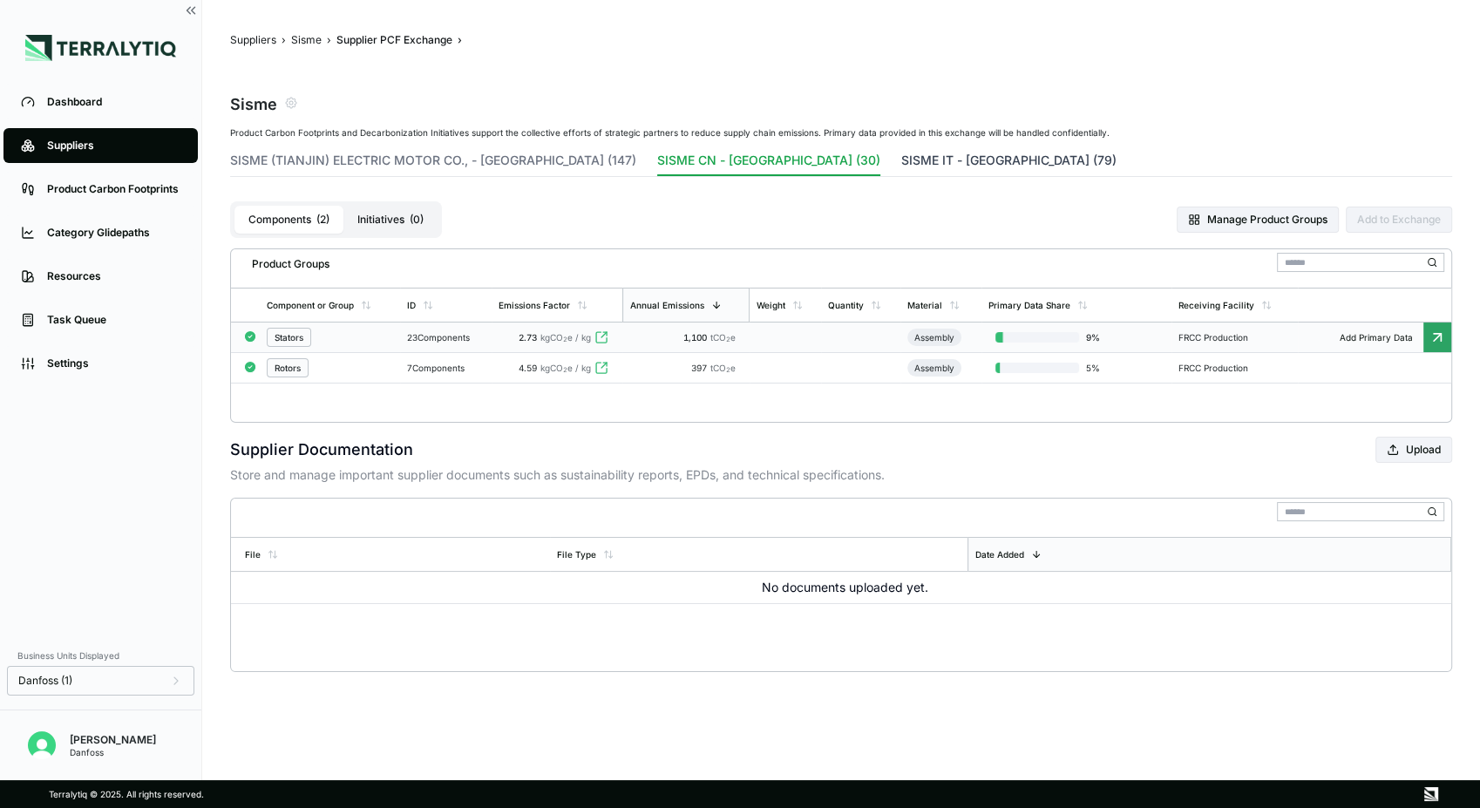
click at [901, 166] on button "SISME IT - [GEOGRAPHIC_DATA] (79)" at bounding box center [1008, 164] width 215 height 24
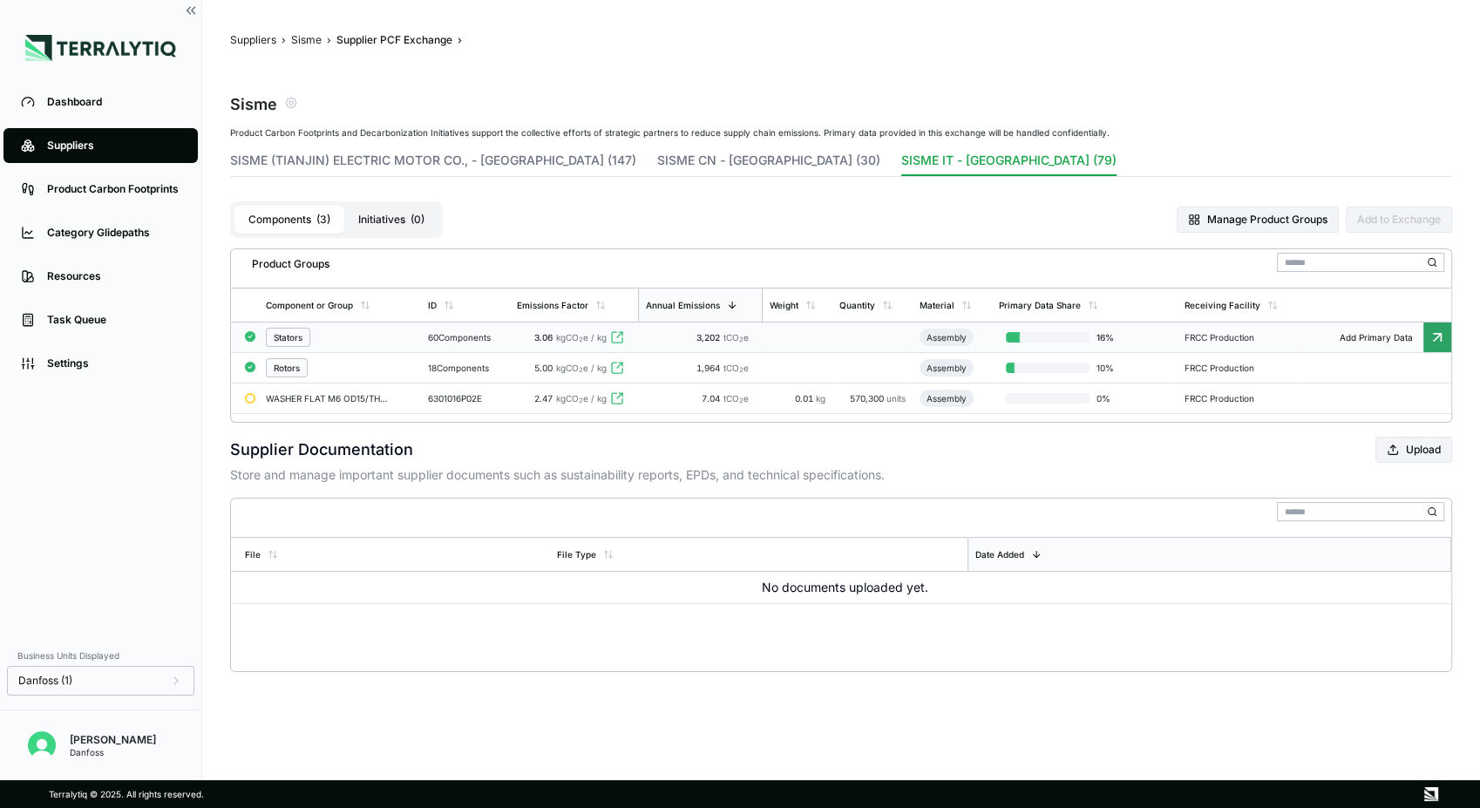
click at [544, 338] on span "3.06" at bounding box center [543, 337] width 18 height 10
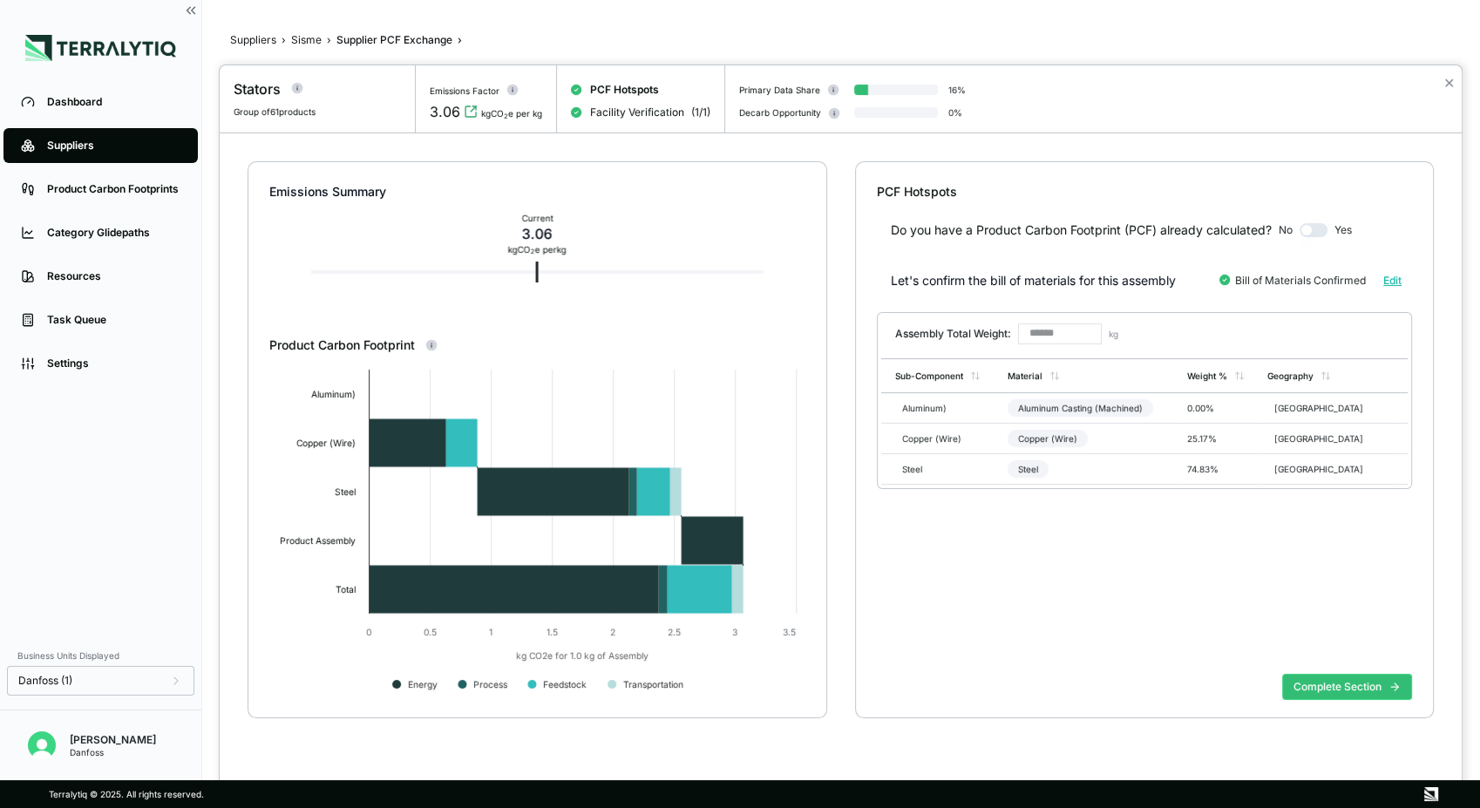
click at [307, 43] on div at bounding box center [740, 404] width 1480 height 808
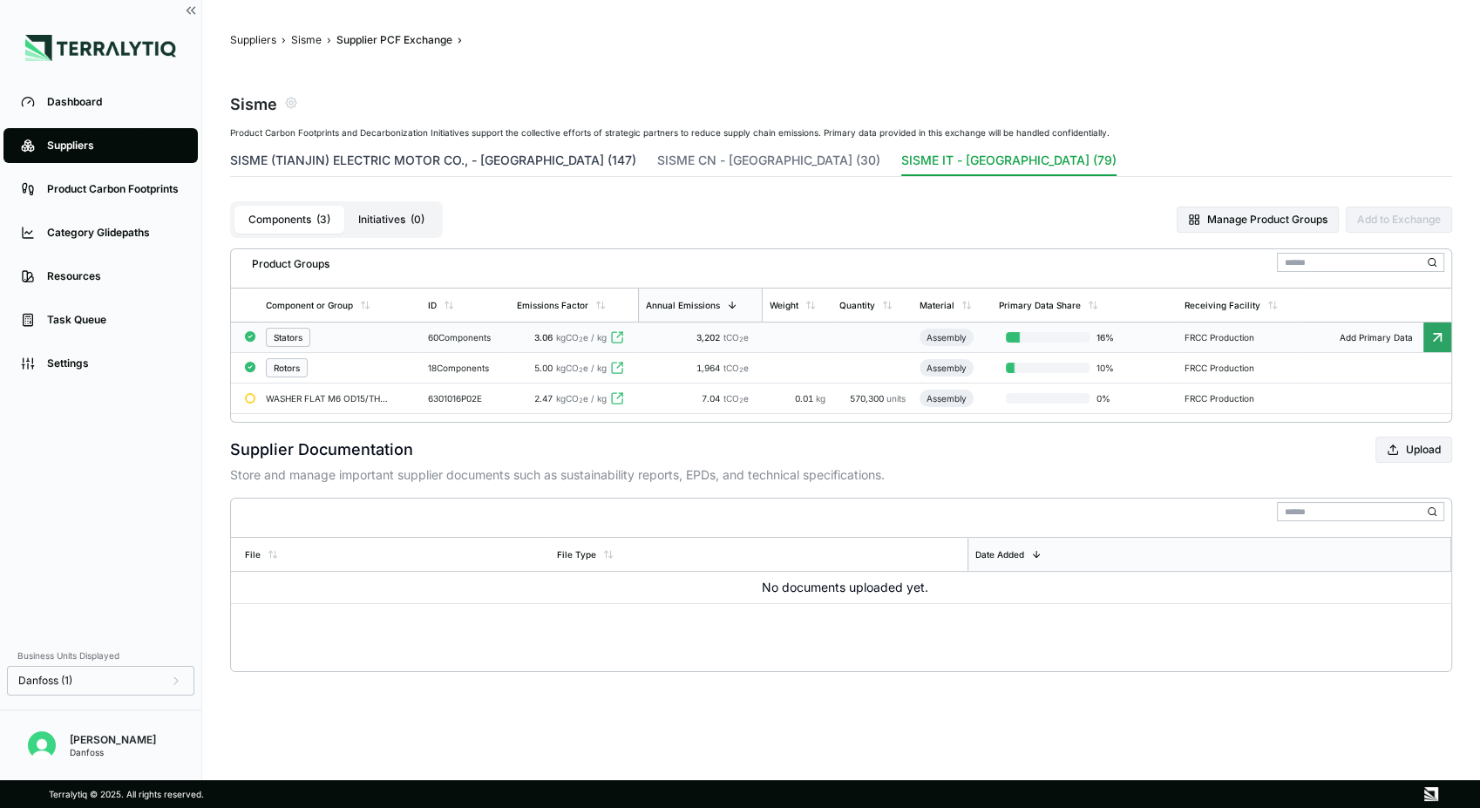
click at [495, 159] on button "SISME (TIANJIN) ELECTRIC MOTOR CO., - [GEOGRAPHIC_DATA] (147)" at bounding box center [433, 164] width 406 height 24
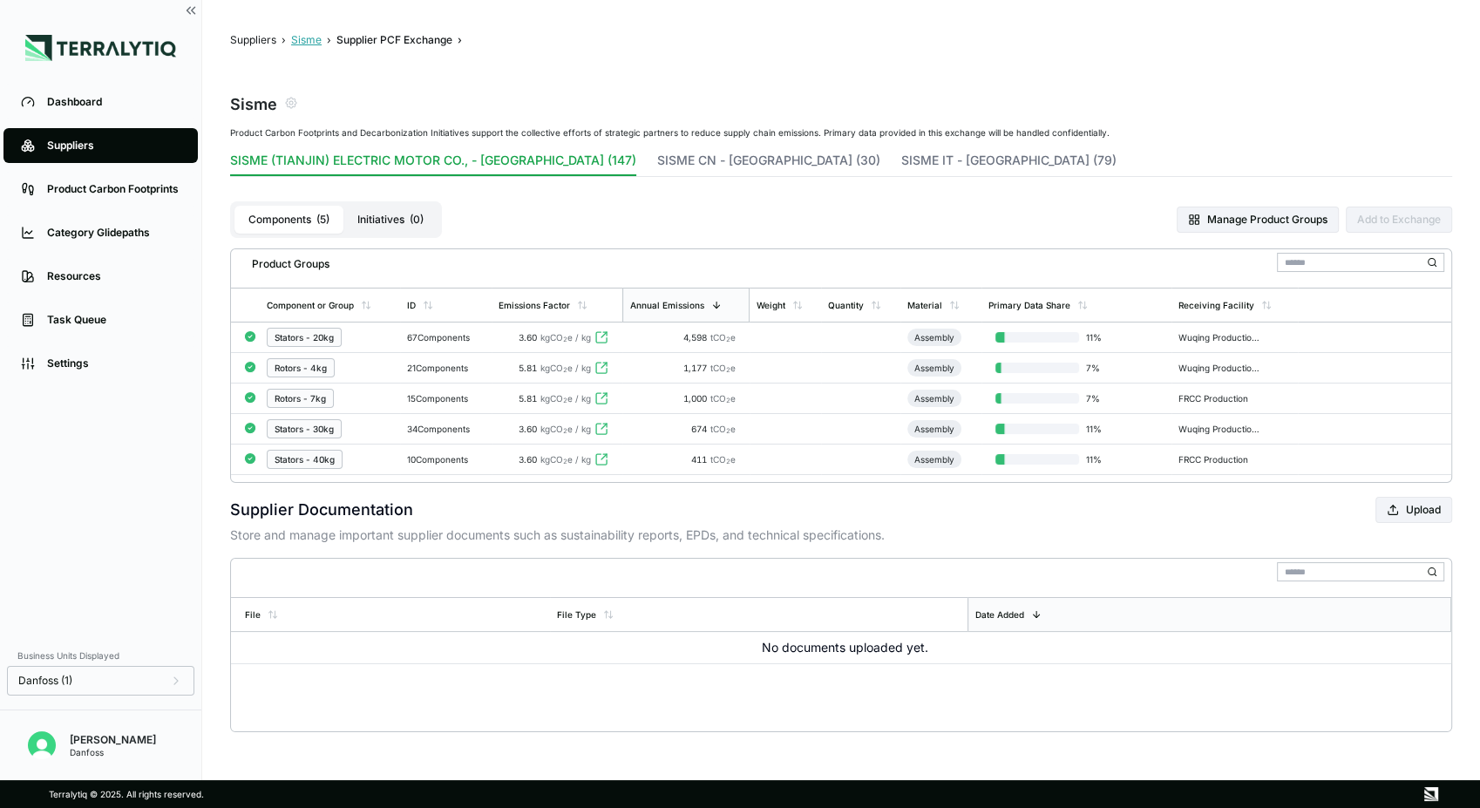
click at [298, 44] on button "Sisme" at bounding box center [306, 40] width 30 height 14
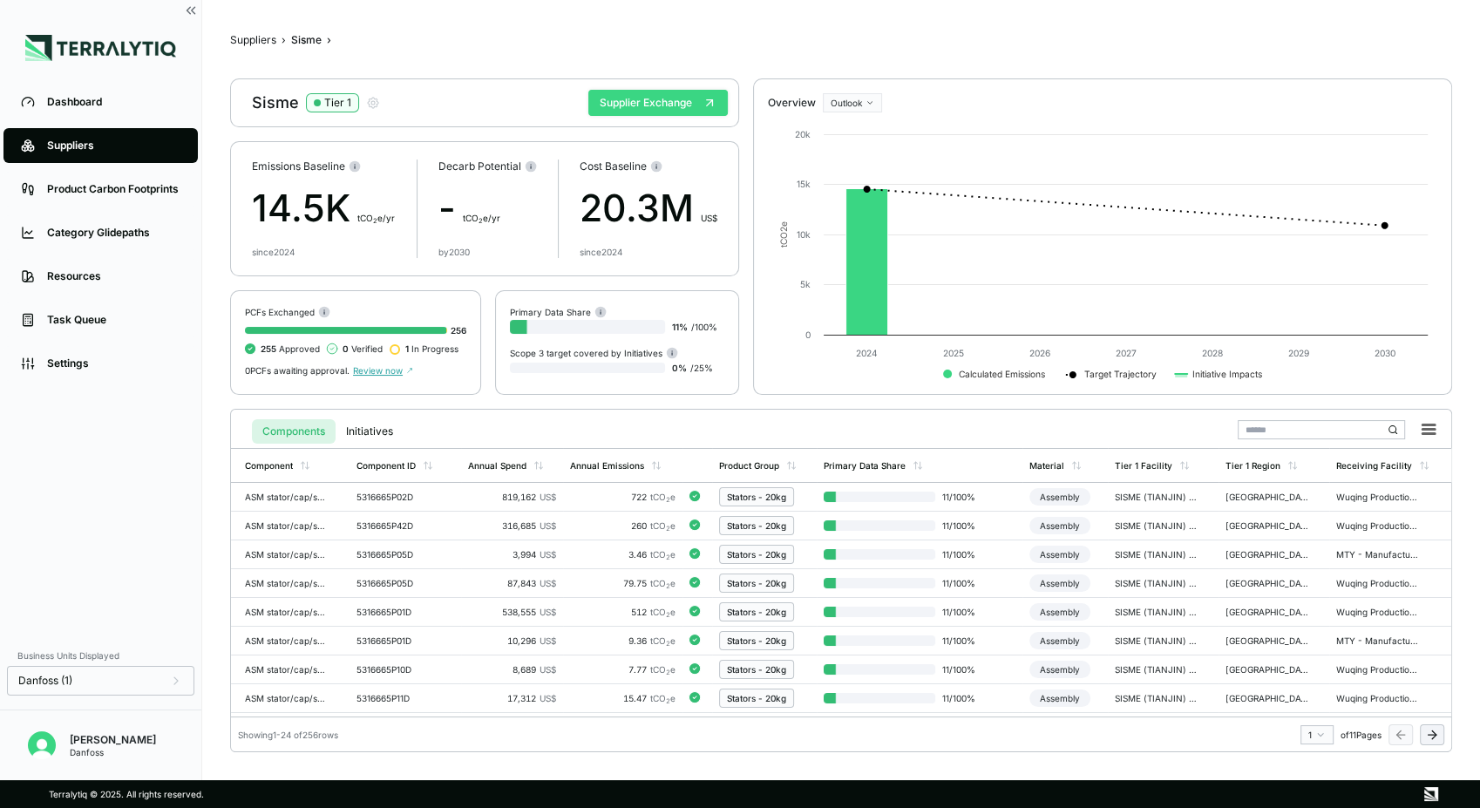
click at [631, 104] on button "Supplier Exchange" at bounding box center [657, 103] width 139 height 26
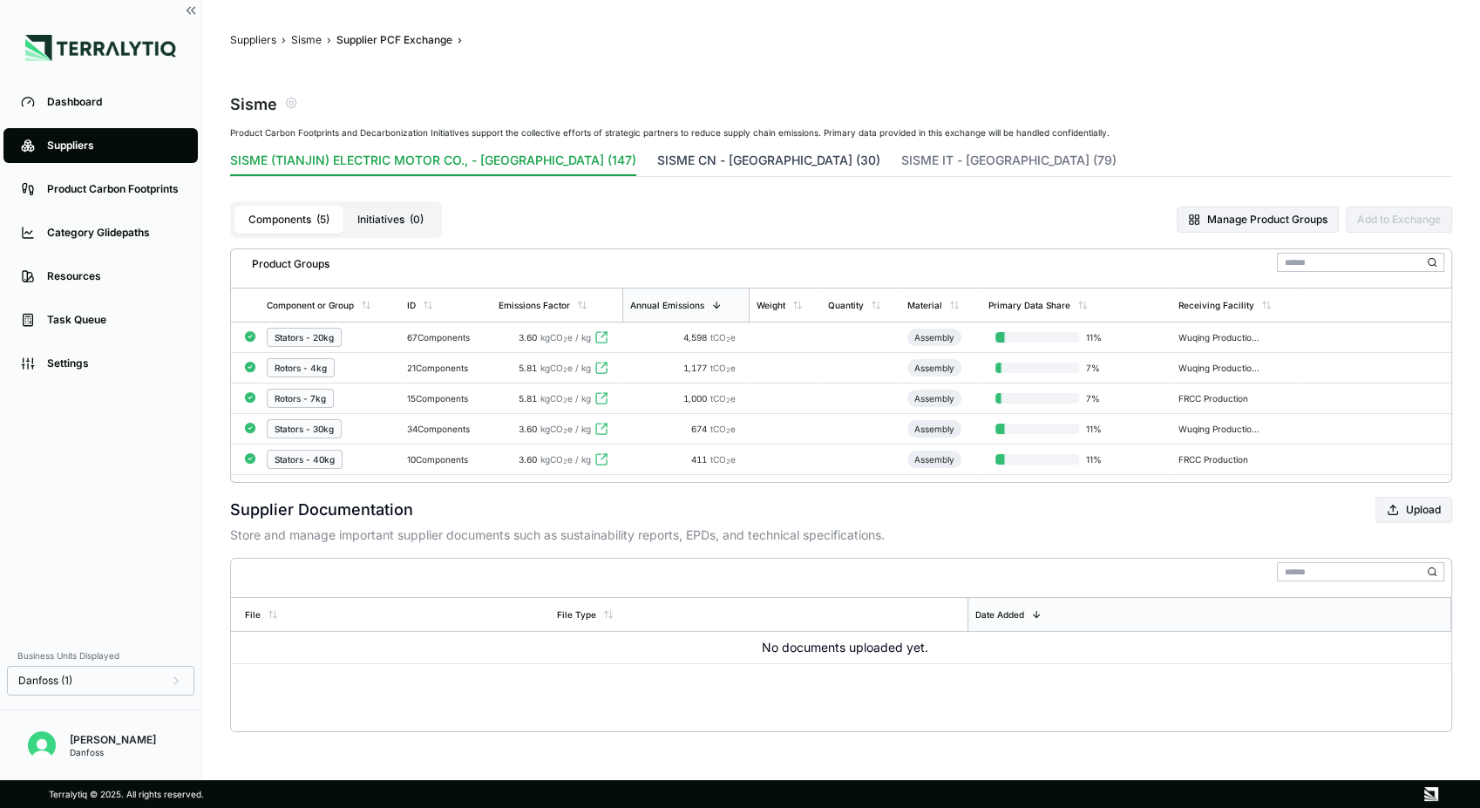
click at [657, 157] on button "SISME CN - [GEOGRAPHIC_DATA] (30)" at bounding box center [768, 164] width 223 height 24
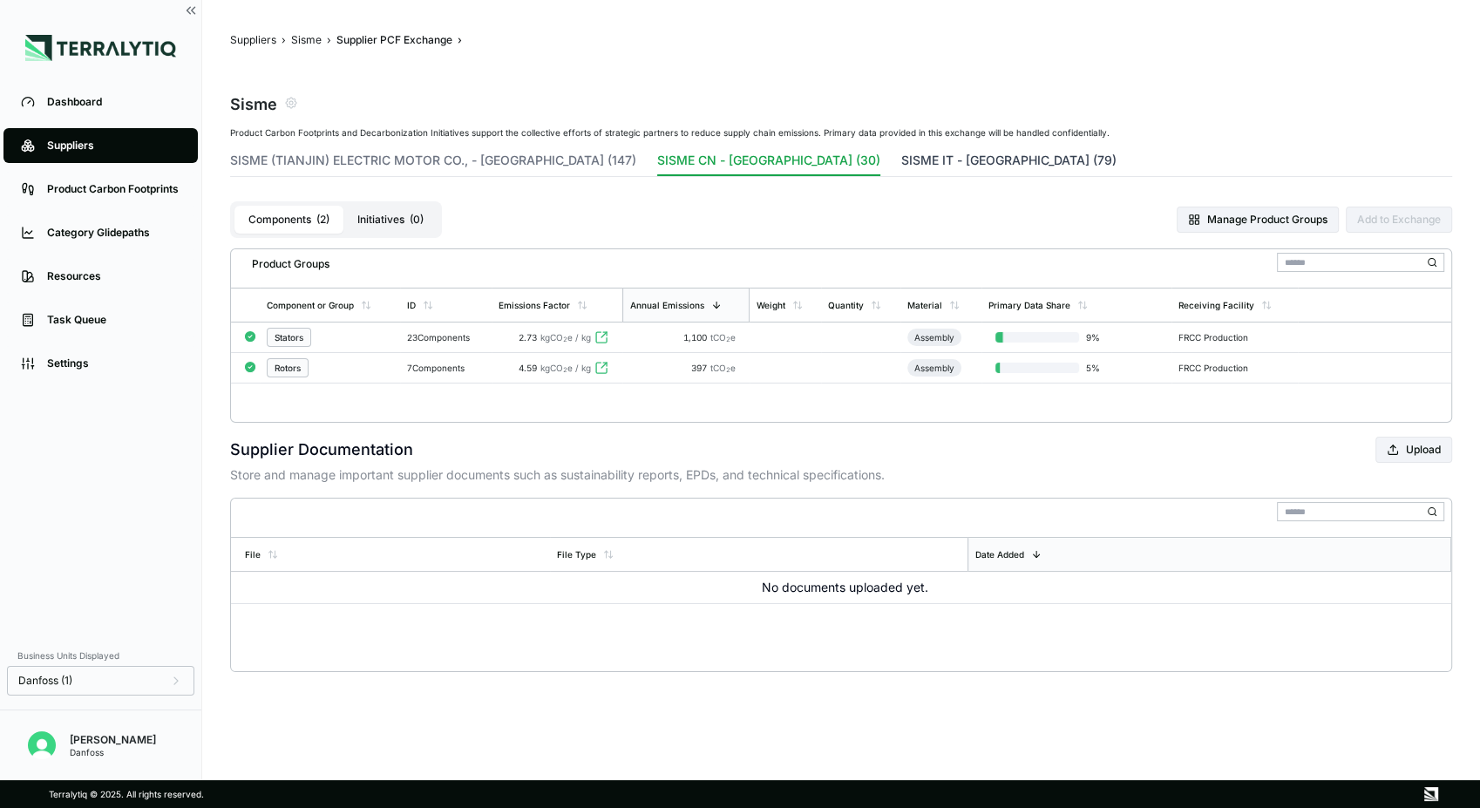
click at [901, 156] on button "SISME IT - [GEOGRAPHIC_DATA] (79)" at bounding box center [1008, 164] width 215 height 24
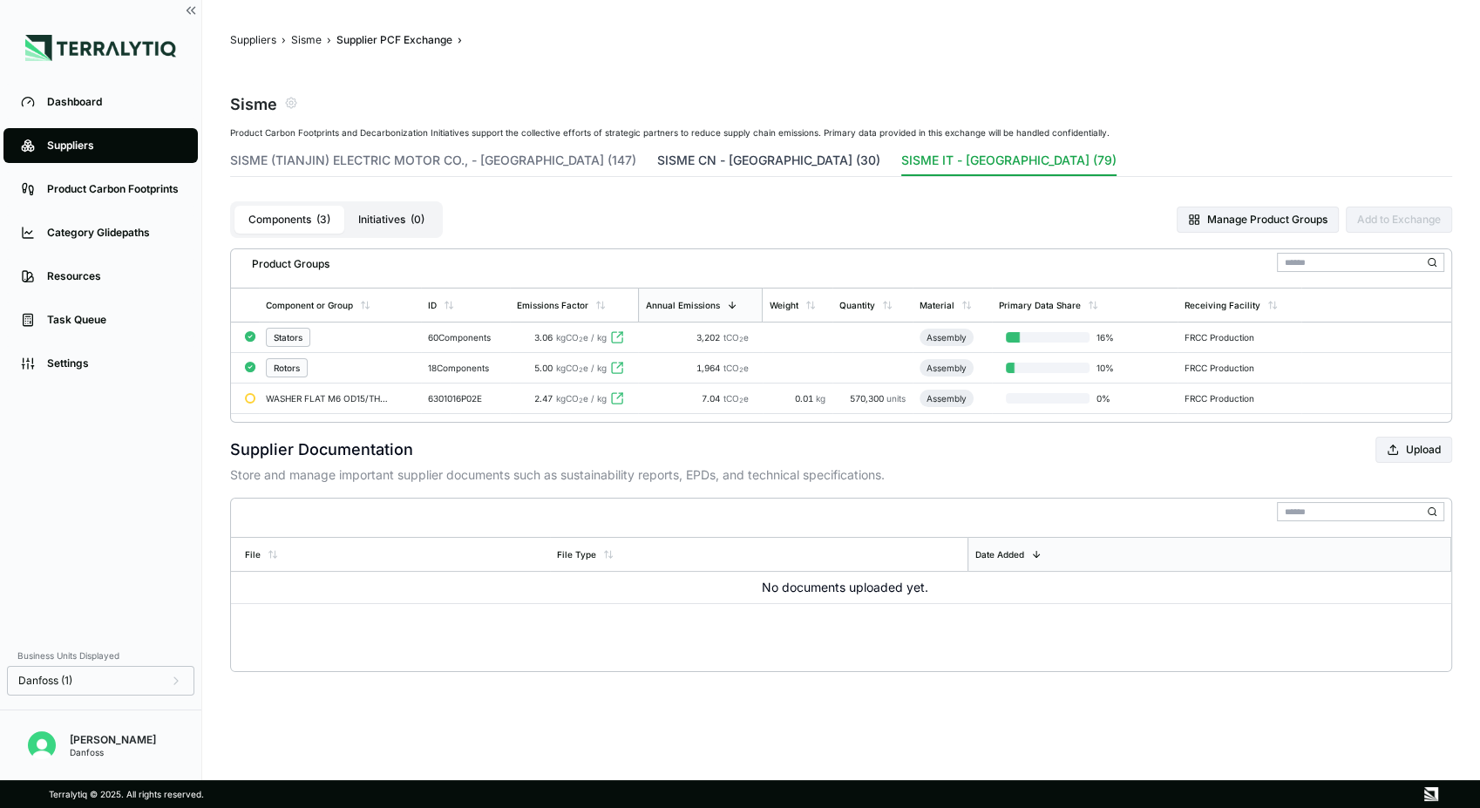
click at [657, 159] on button "SISME CN - [GEOGRAPHIC_DATA] (30)" at bounding box center [768, 164] width 223 height 24
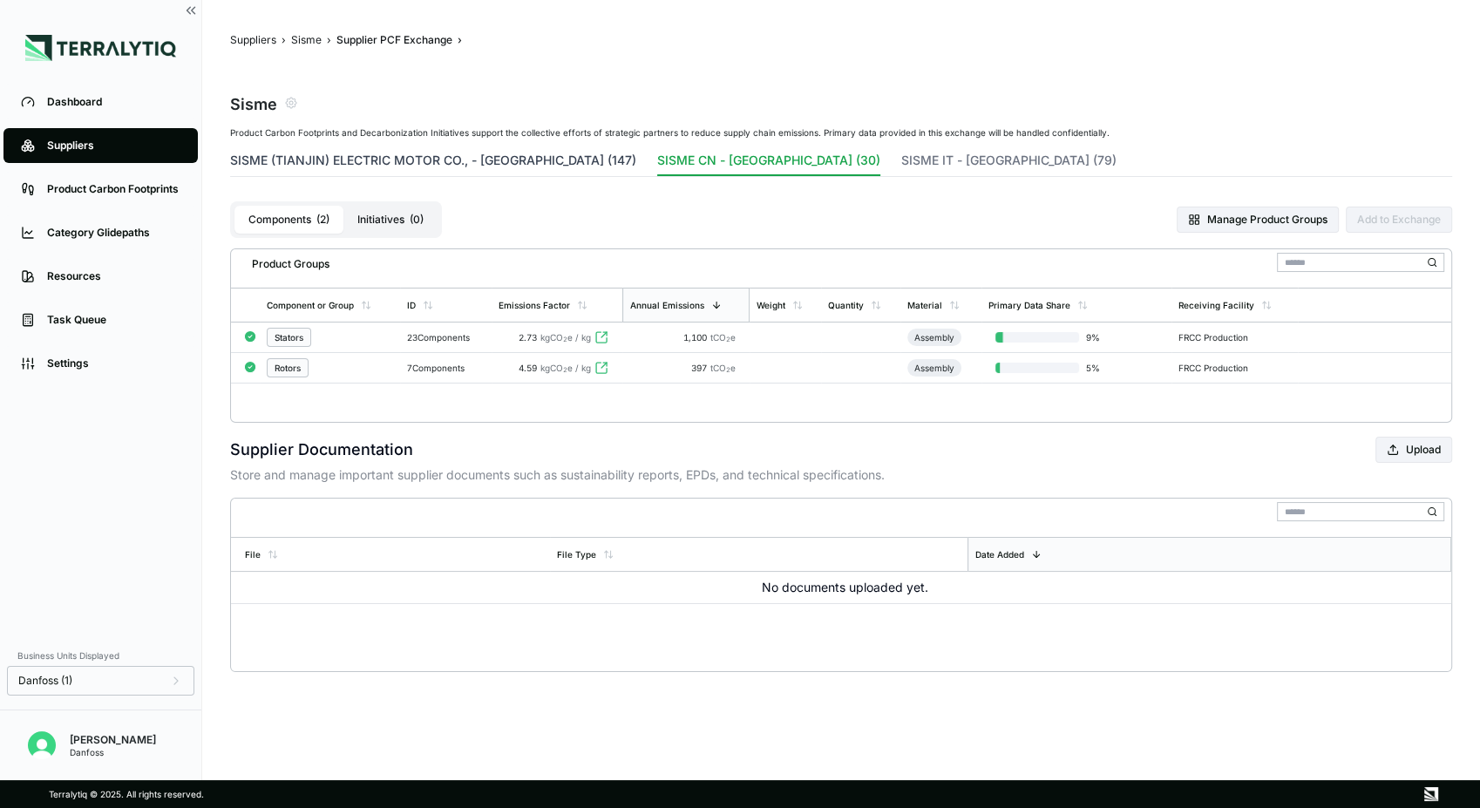
click at [454, 163] on button "SISME (TIANJIN) ELECTRIC MOTOR CO., - [GEOGRAPHIC_DATA] (147)" at bounding box center [433, 164] width 406 height 24
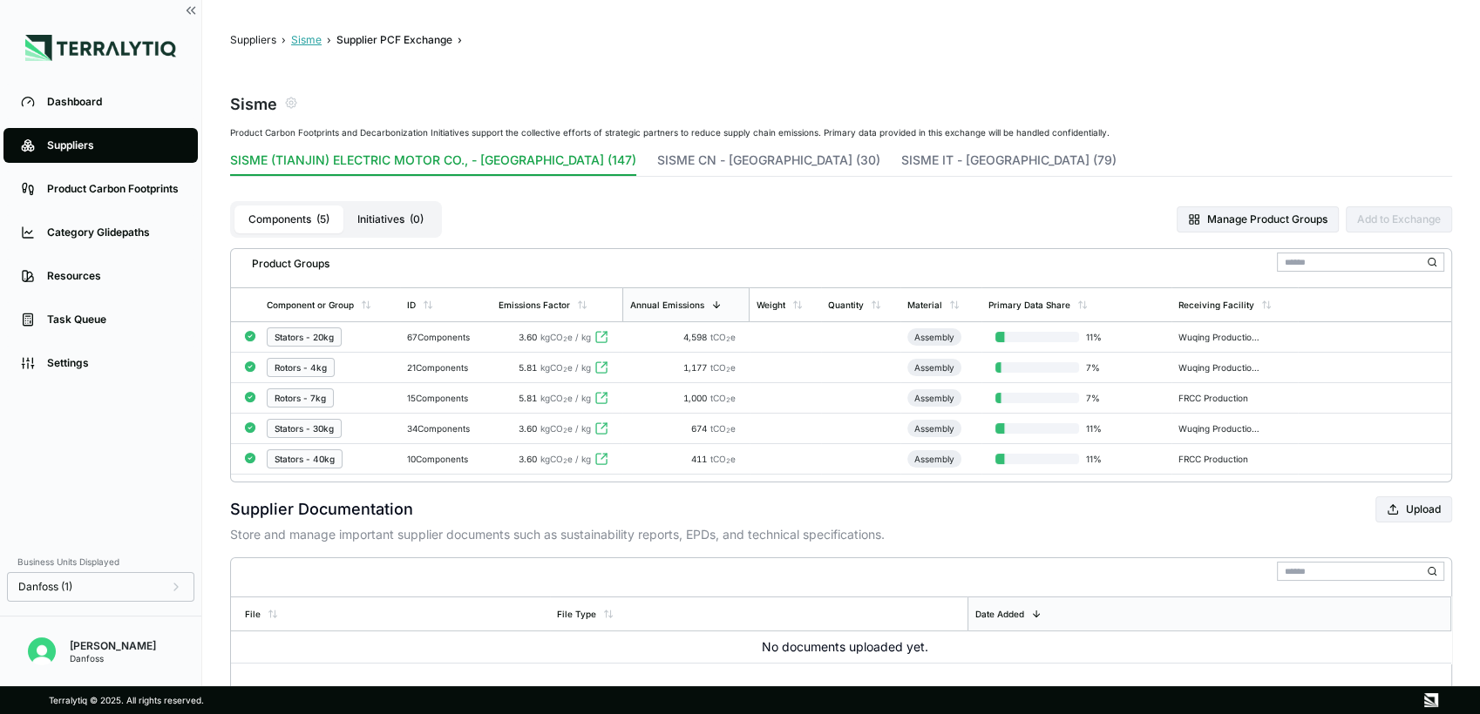
click at [304, 41] on button "Sisme" at bounding box center [306, 40] width 30 height 14
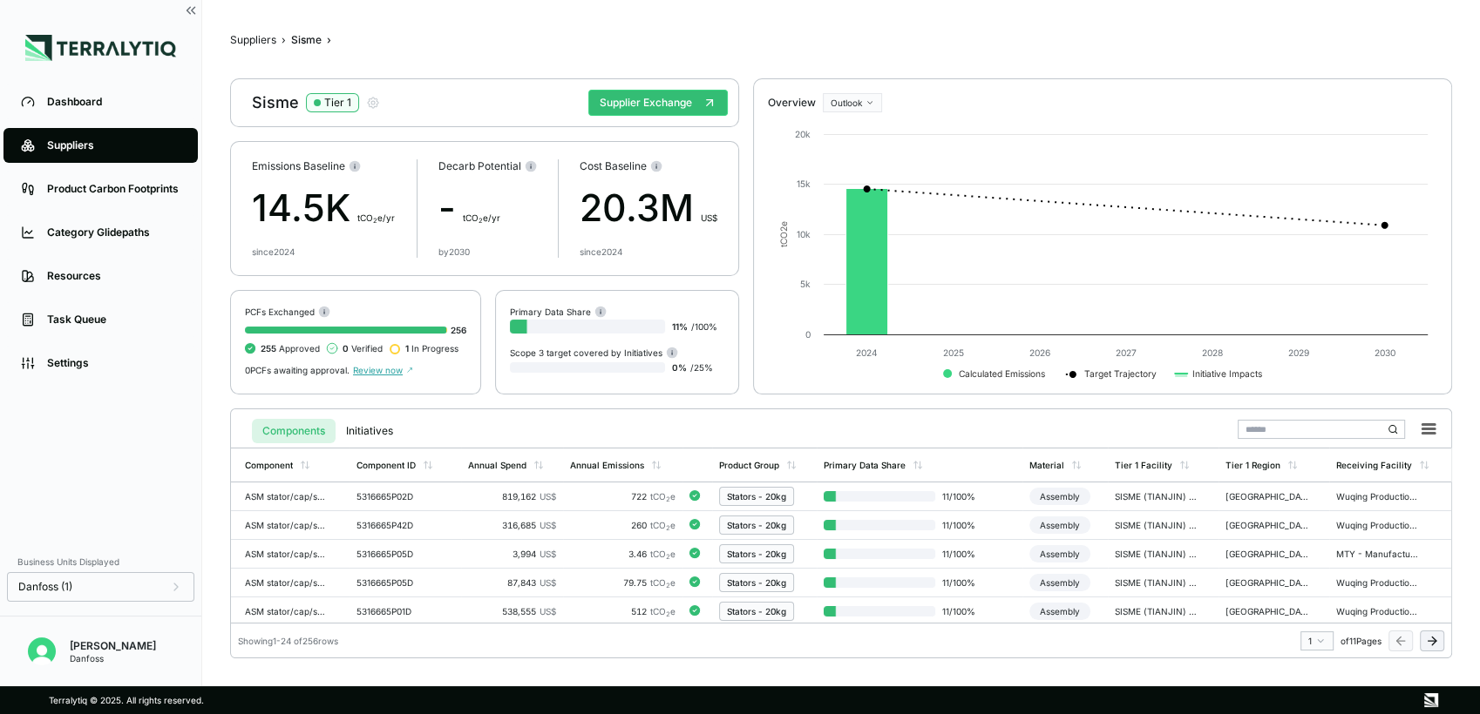
click at [123, 145] on div "Suppliers" at bounding box center [113, 146] width 133 height 14
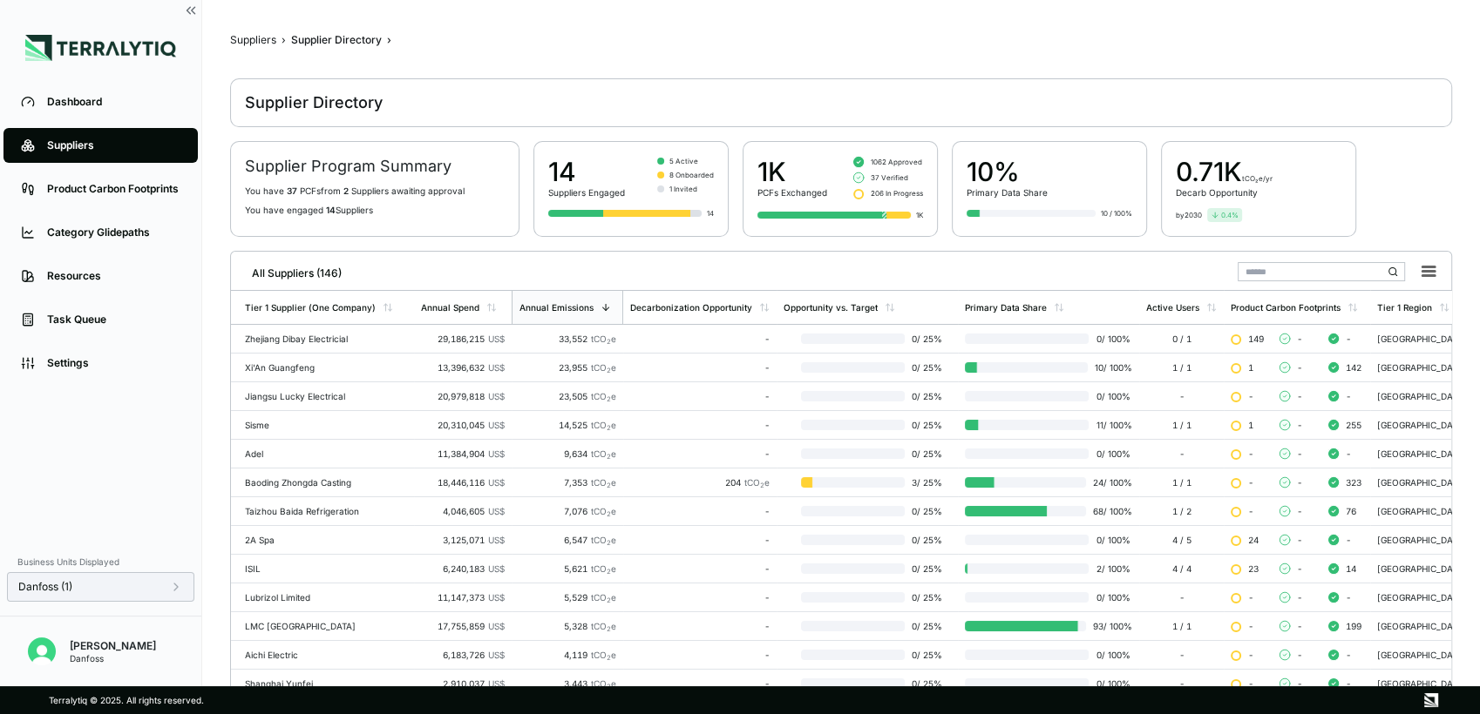
click at [174, 589] on icon at bounding box center [176, 587] width 14 height 14
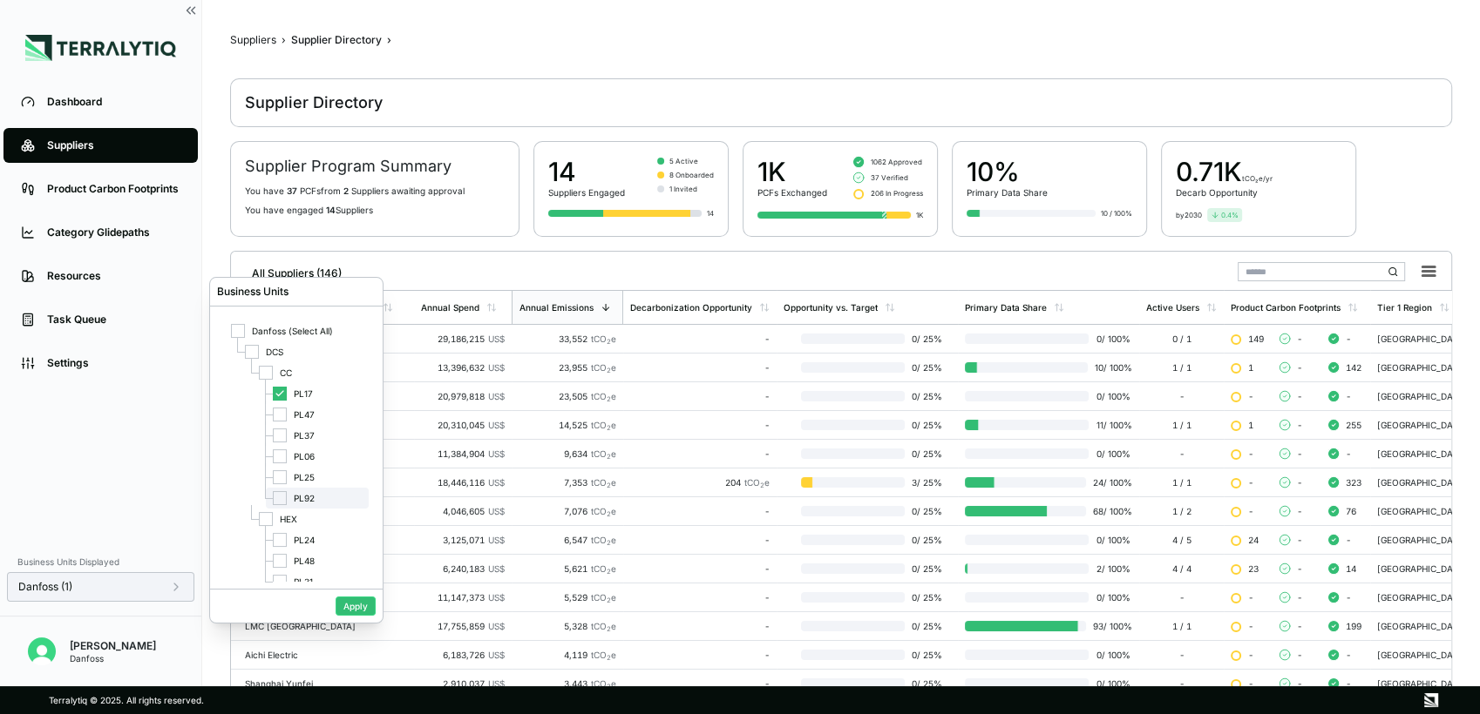
click at [285, 498] on div at bounding box center [280, 498] width 14 height 14
click at [364, 610] on button "Apply" at bounding box center [355, 606] width 40 height 19
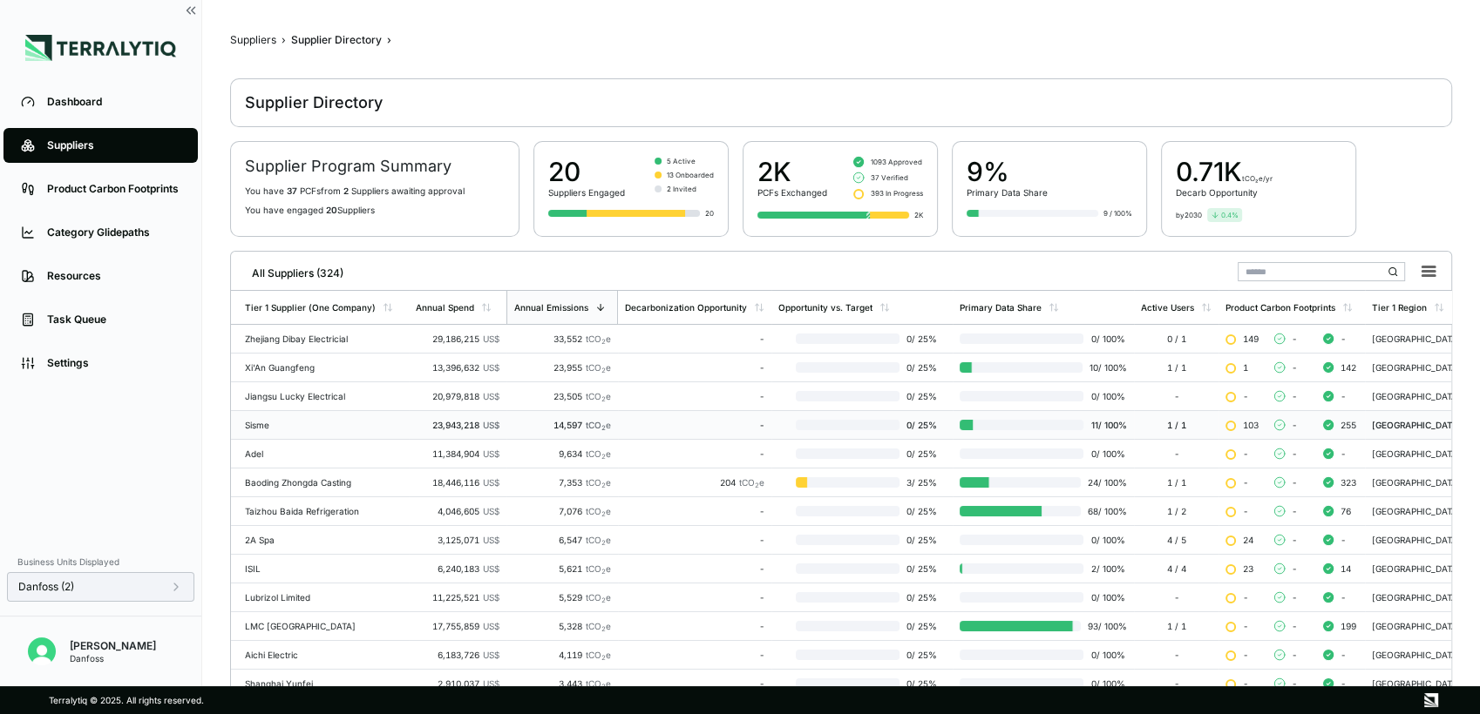
click at [308, 422] on div "Sisme" at bounding box center [323, 425] width 157 height 10
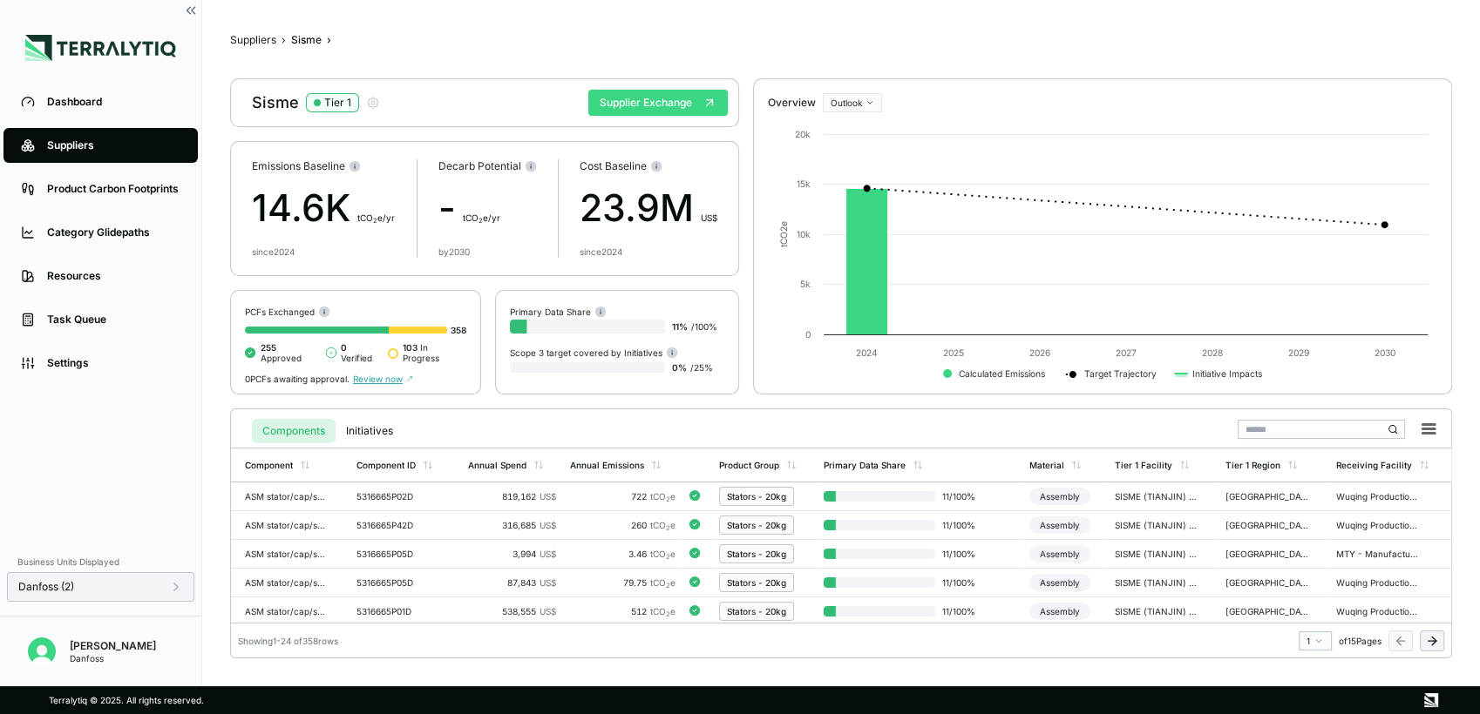
click at [640, 99] on button "Supplier Exchange" at bounding box center [657, 103] width 139 height 26
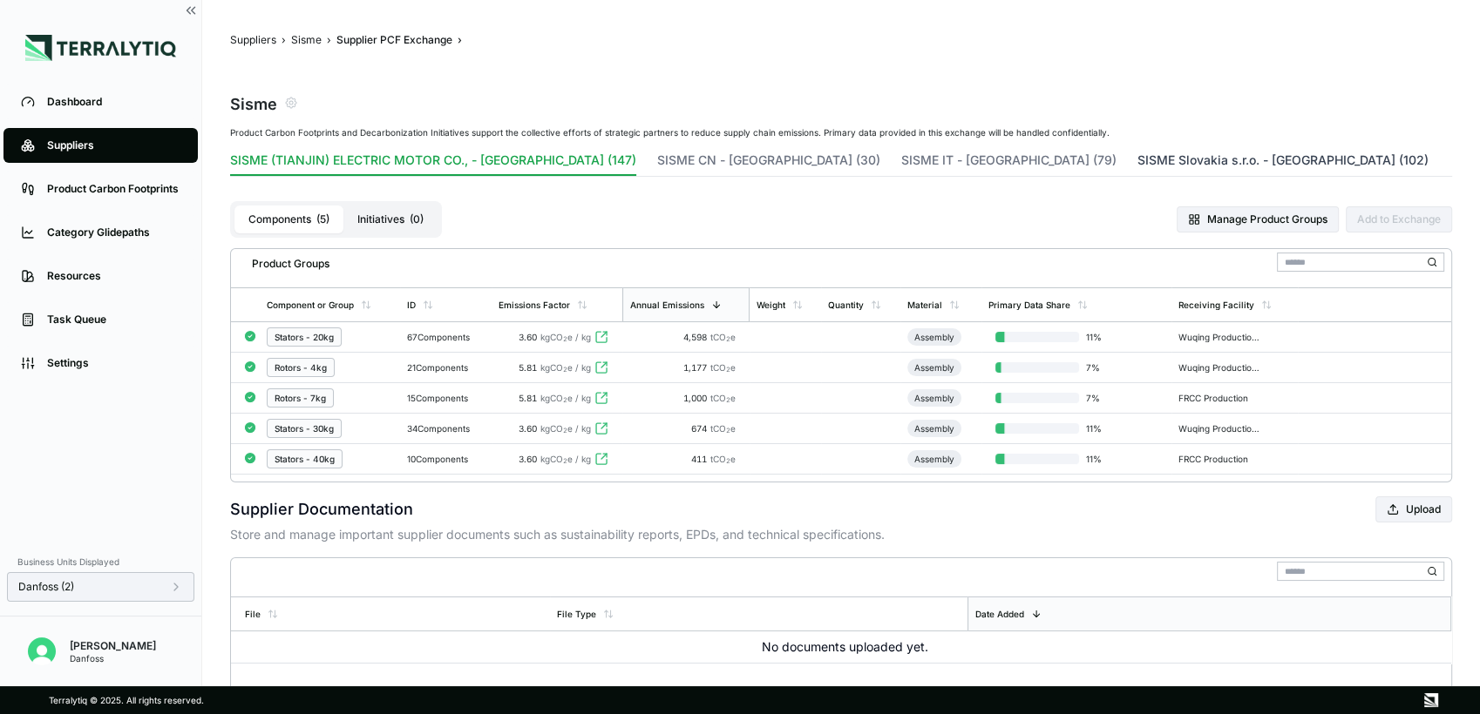
click at [1137, 157] on button "SISME Slovakia s.r.o. - [GEOGRAPHIC_DATA] (102)" at bounding box center [1282, 164] width 291 height 24
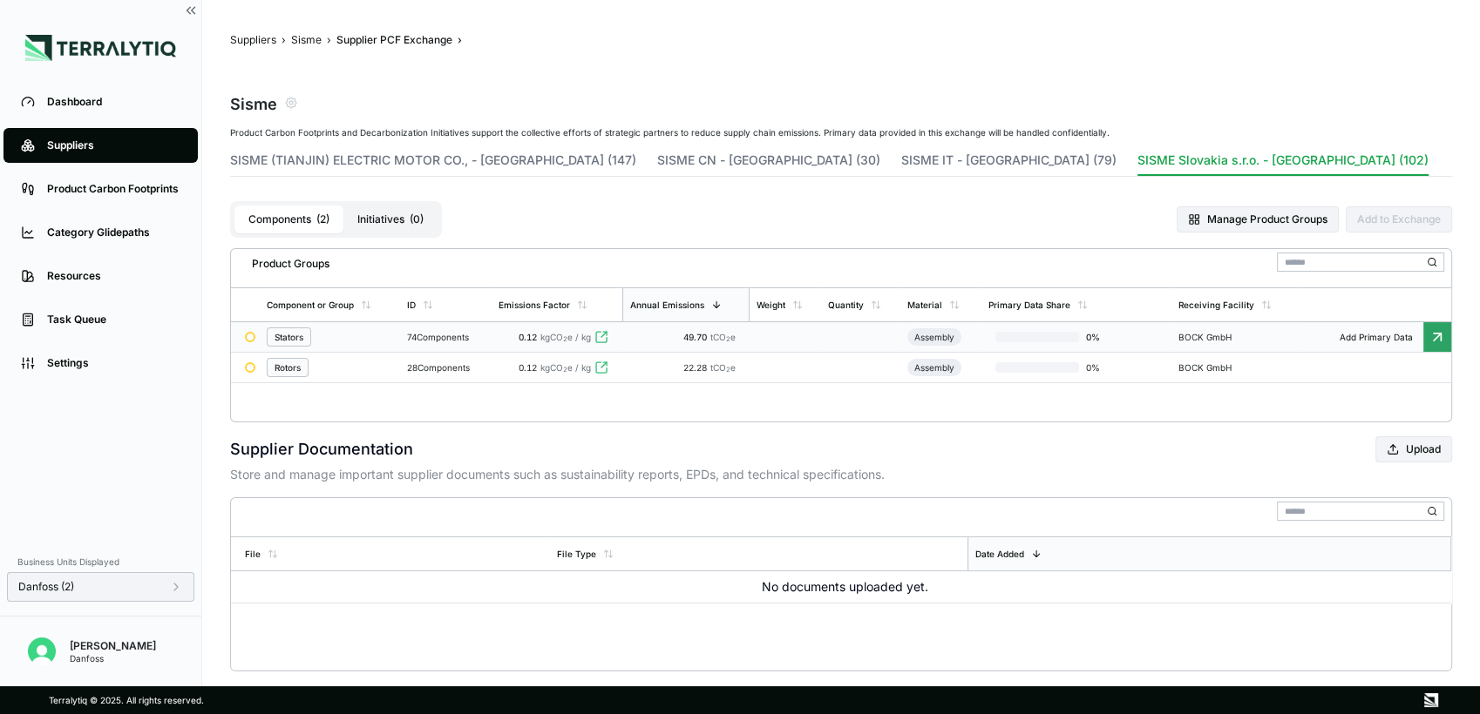
click at [491, 338] on td "74 Components" at bounding box center [445, 337] width 91 height 30
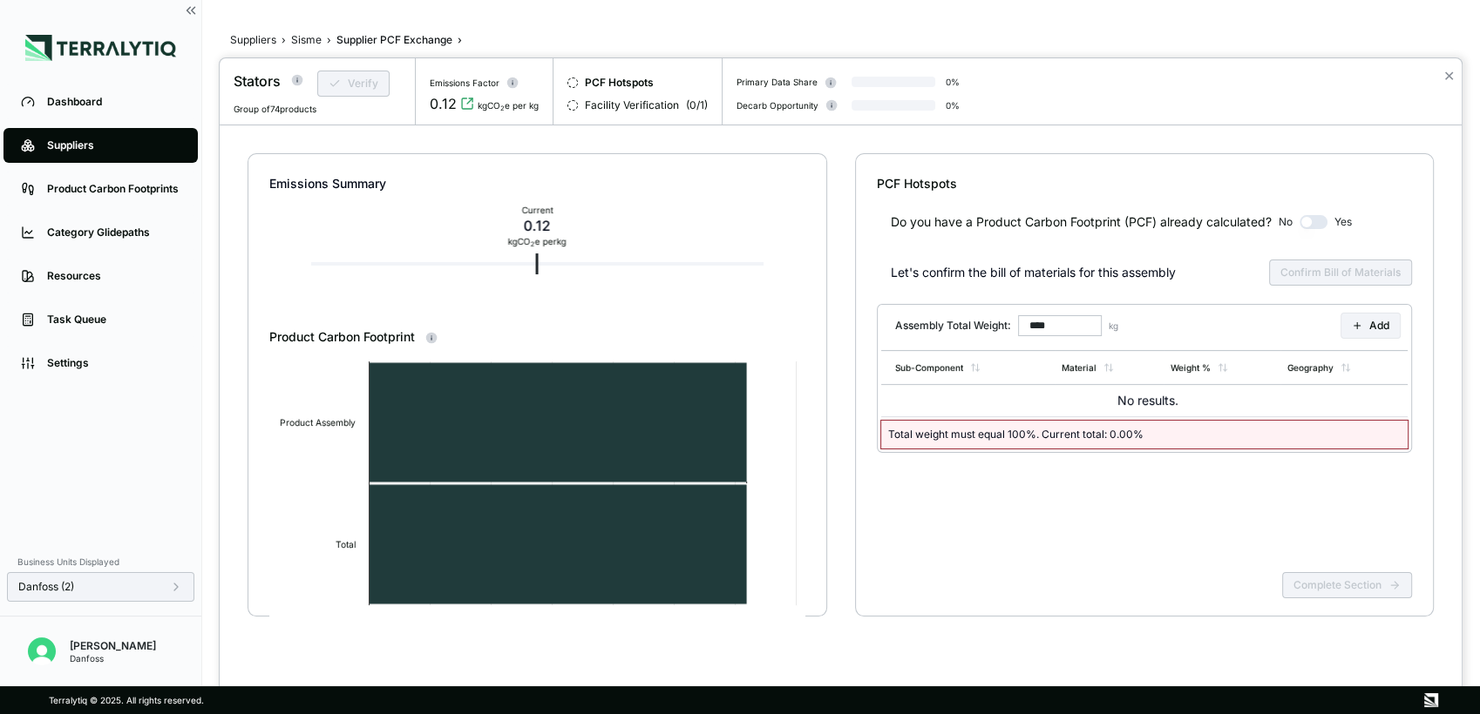
click at [311, 42] on div at bounding box center [740, 357] width 1480 height 714
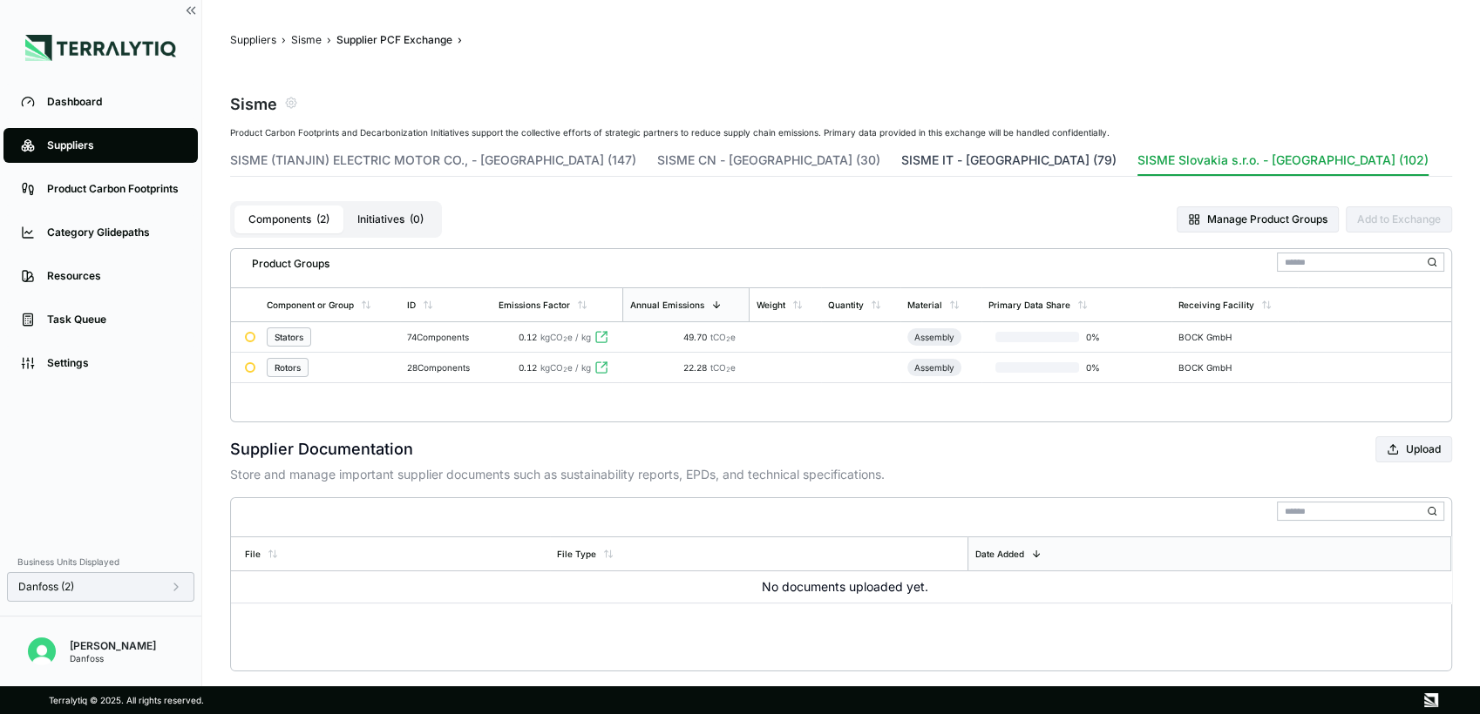
click at [901, 158] on button "SISME IT - [GEOGRAPHIC_DATA] (79)" at bounding box center [1008, 164] width 215 height 24
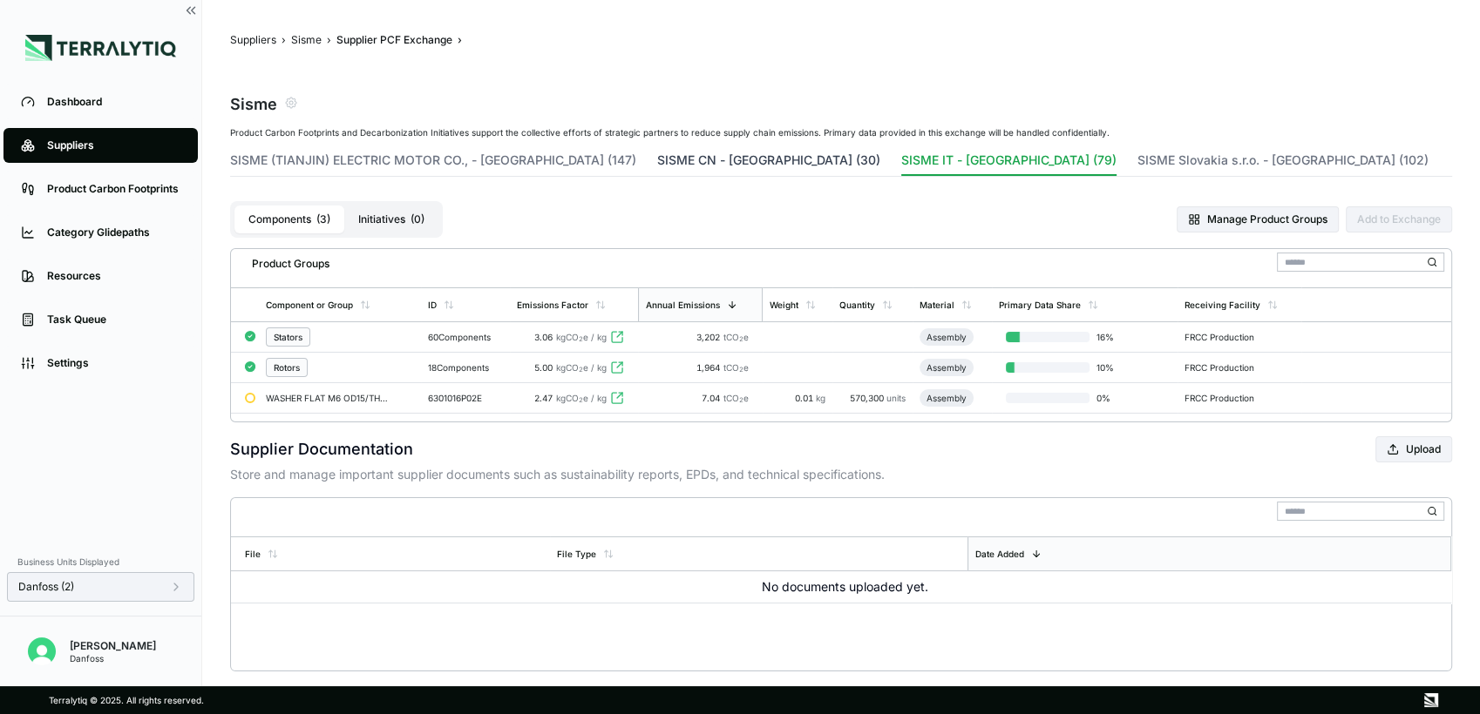
click at [657, 164] on button "SISME CN - [GEOGRAPHIC_DATA] (30)" at bounding box center [768, 164] width 223 height 24
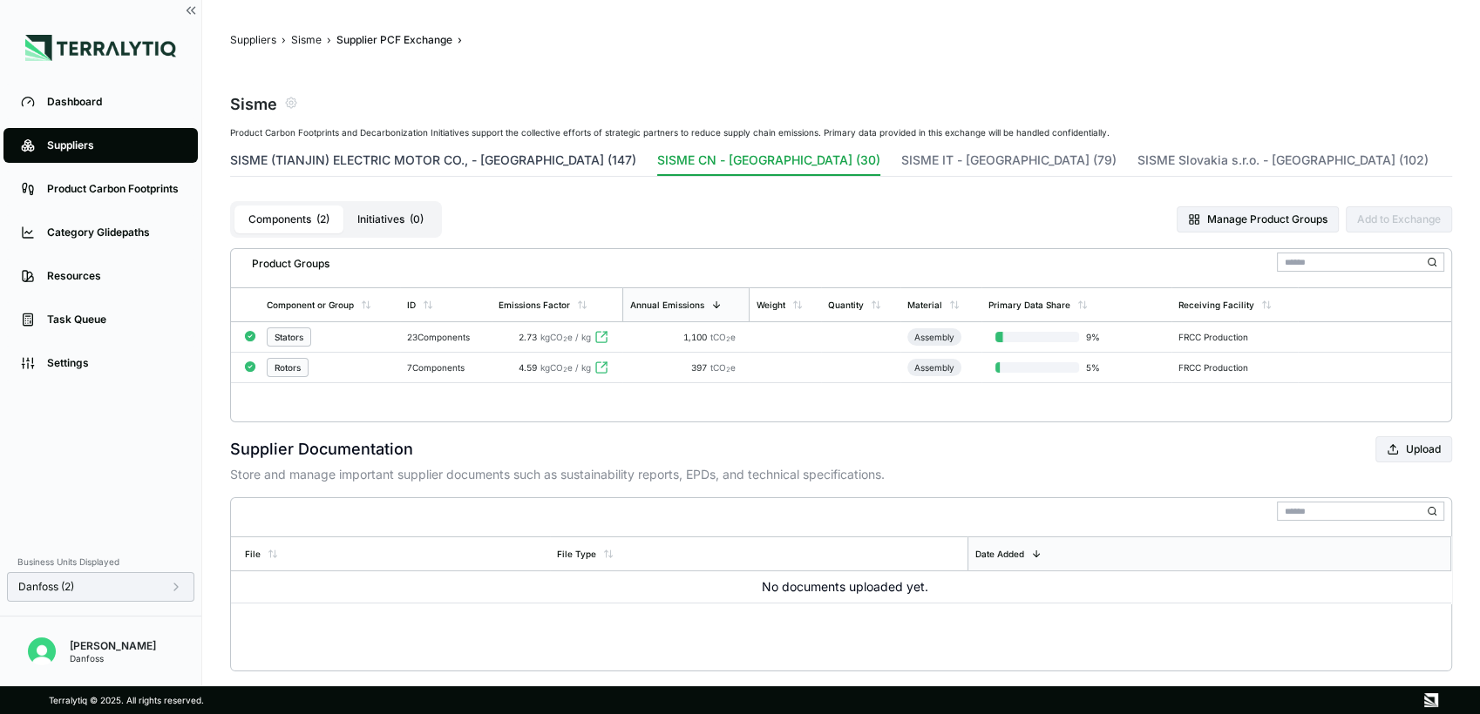
click at [479, 152] on button "SISME (TIANJIN) ELECTRIC MOTOR CO., - [GEOGRAPHIC_DATA] (147)" at bounding box center [433, 164] width 406 height 24
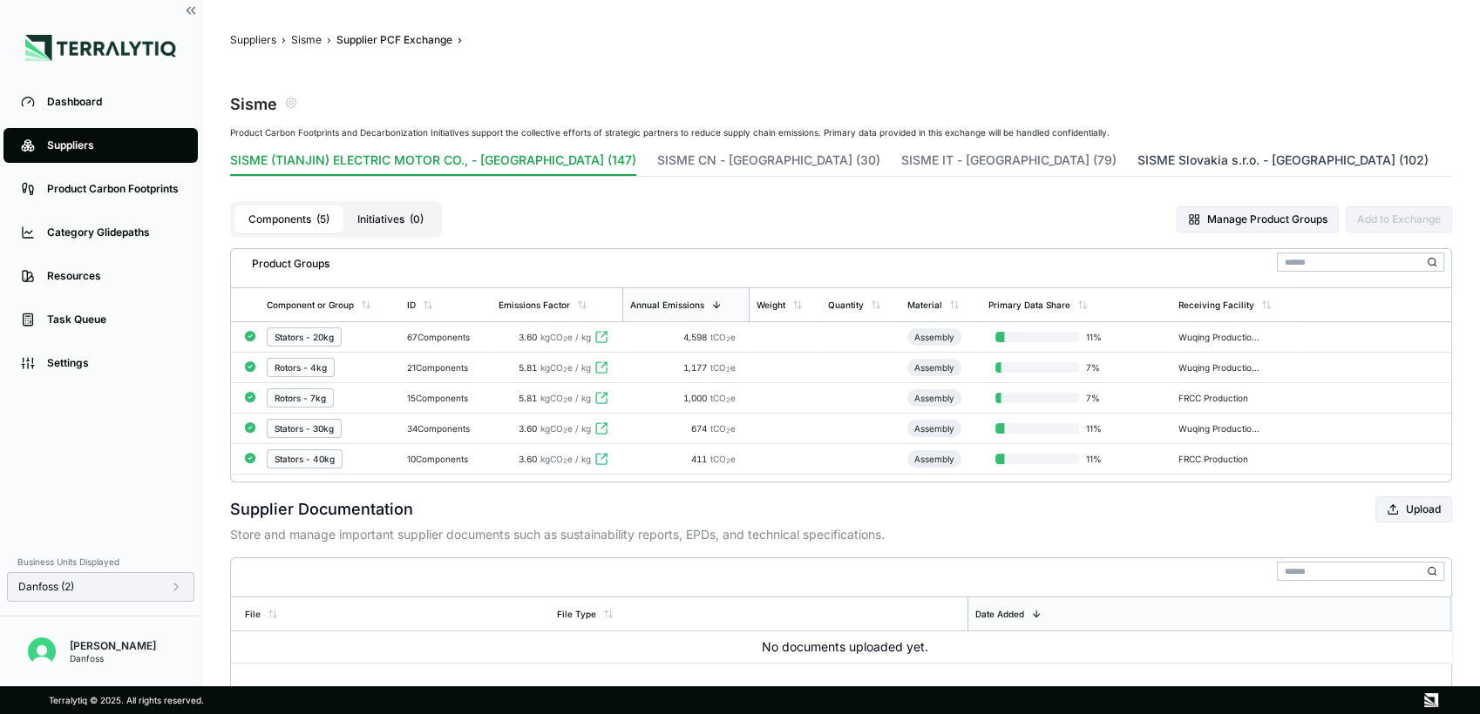
click at [1137, 156] on button "SISME Slovakia s.r.o. - [GEOGRAPHIC_DATA] (102)" at bounding box center [1282, 164] width 291 height 24
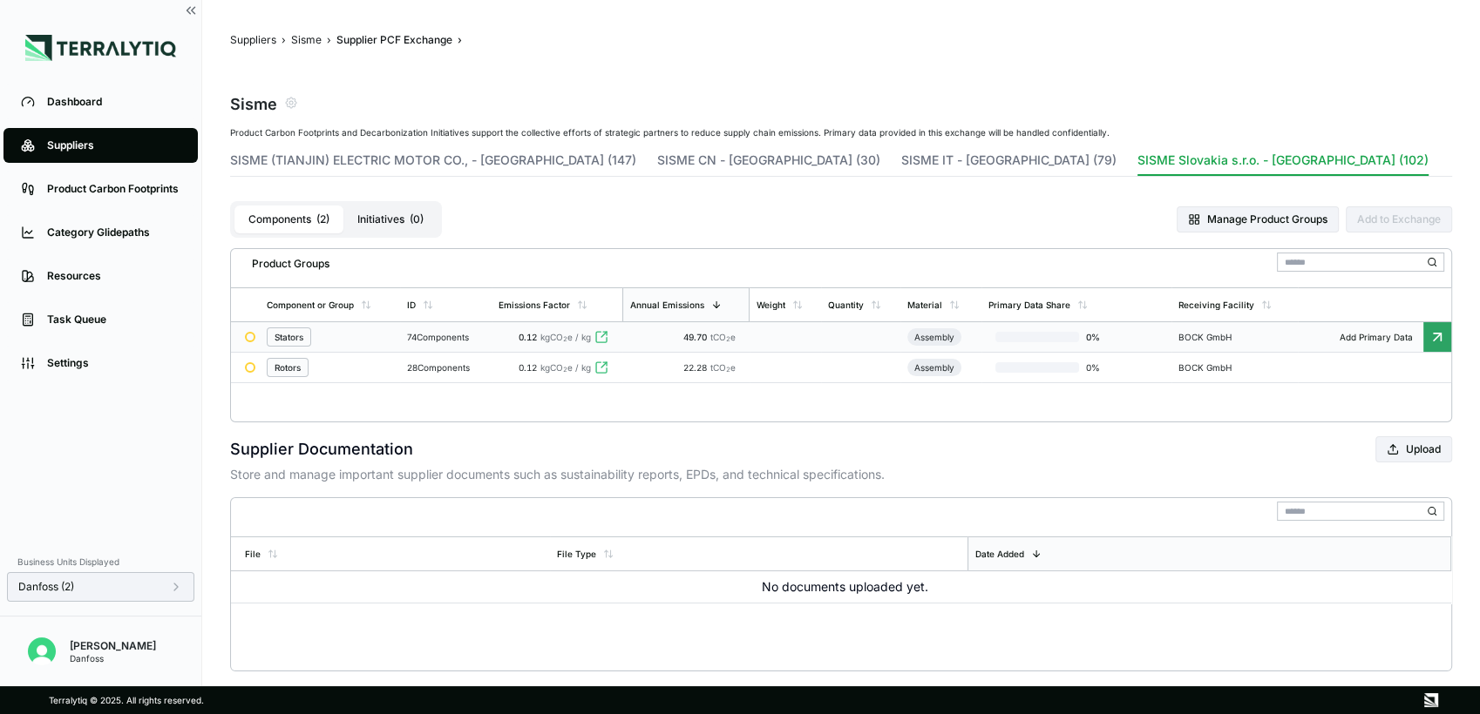
click at [365, 341] on div "Stators" at bounding box center [330, 337] width 126 height 19
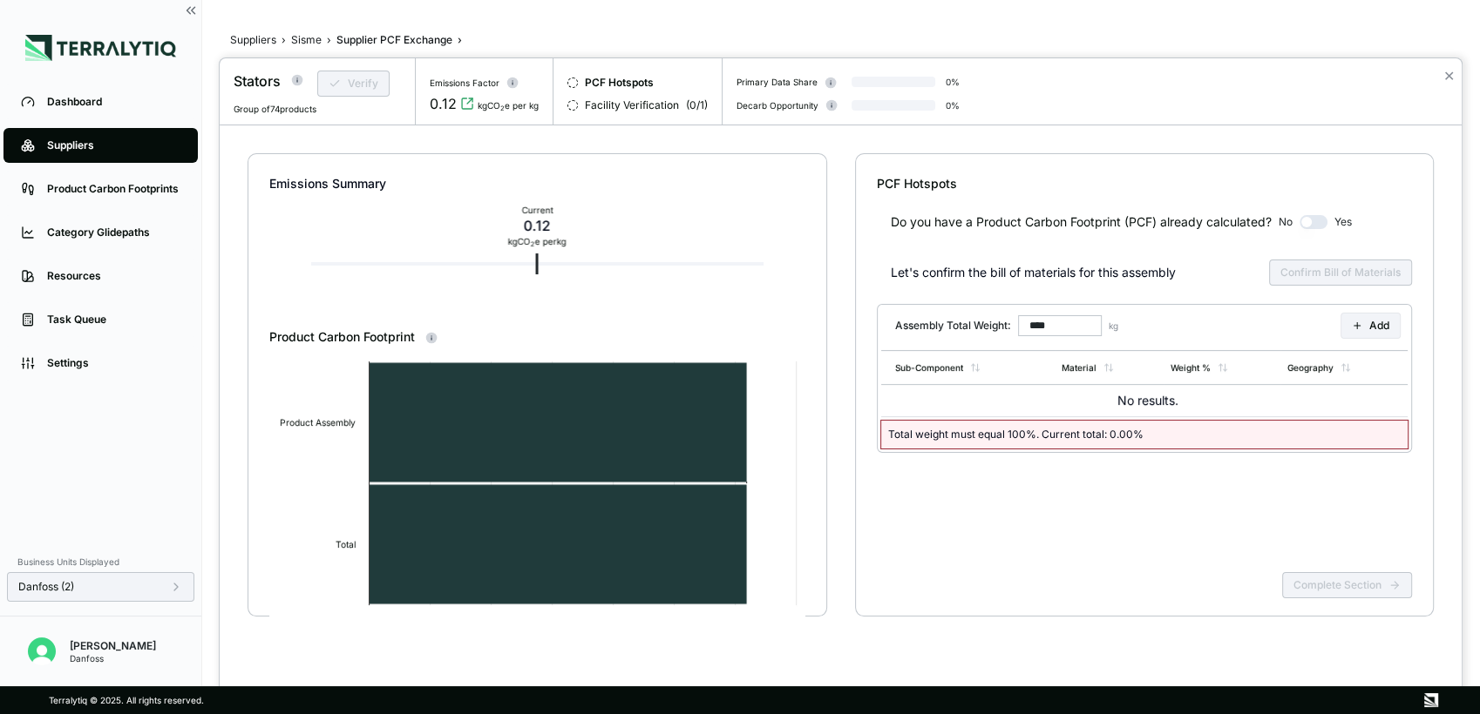
click at [295, 40] on div at bounding box center [740, 357] width 1480 height 714
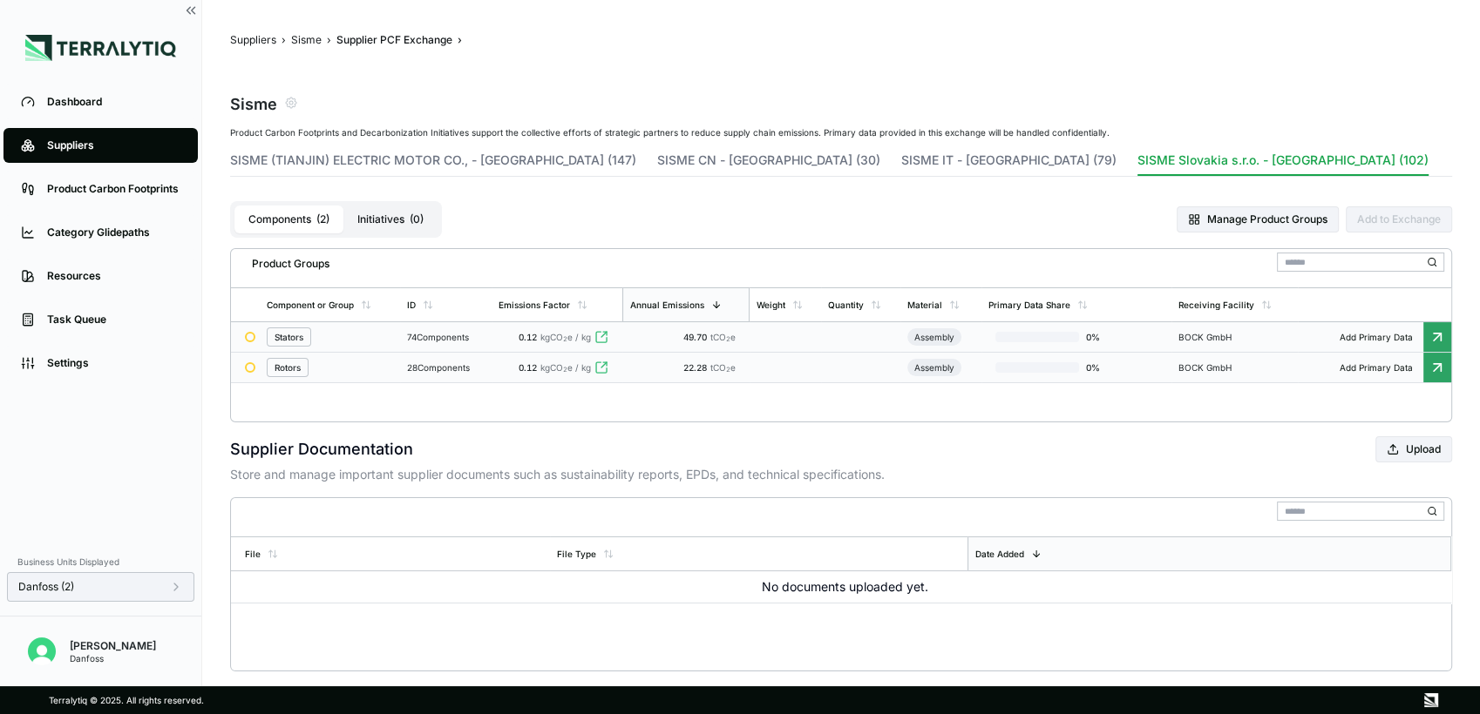
click at [342, 372] on div "Rotors" at bounding box center [330, 367] width 126 height 19
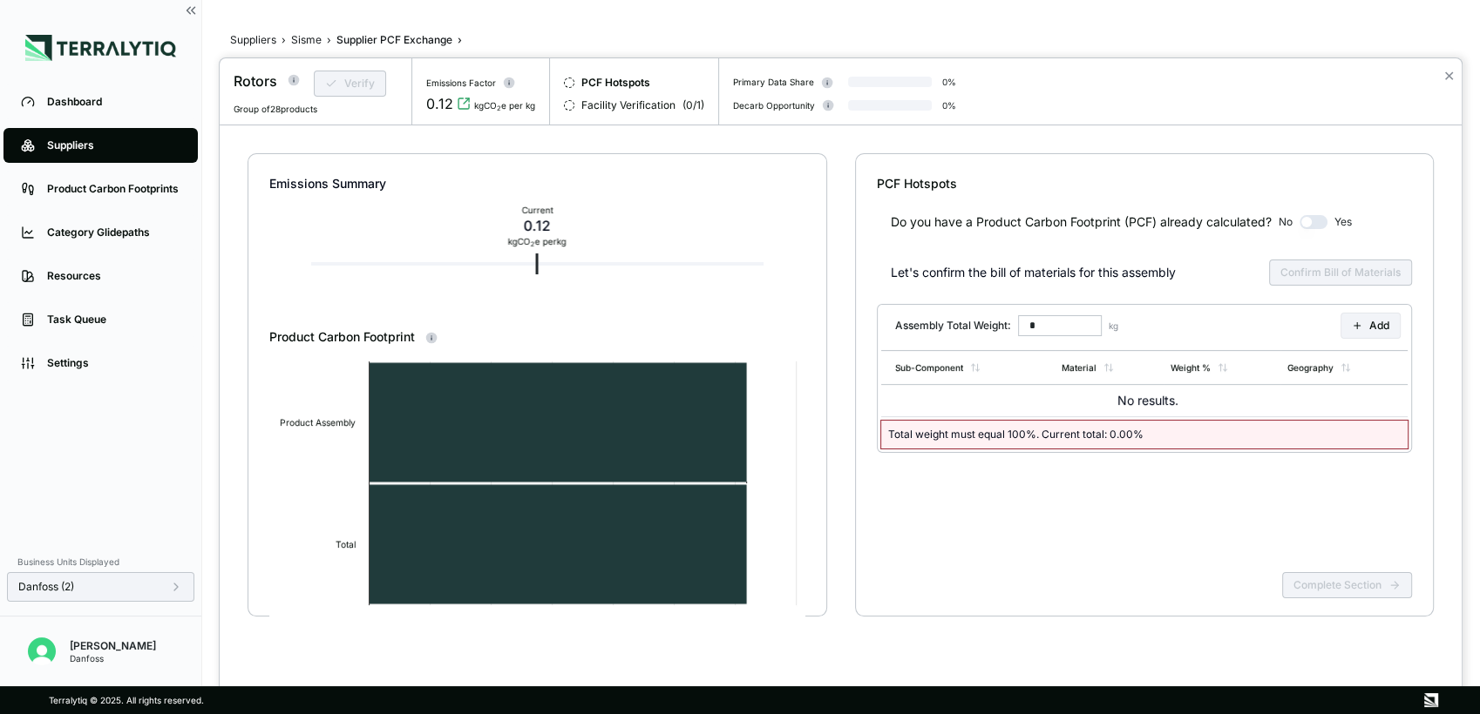
click at [302, 41] on div at bounding box center [740, 357] width 1480 height 714
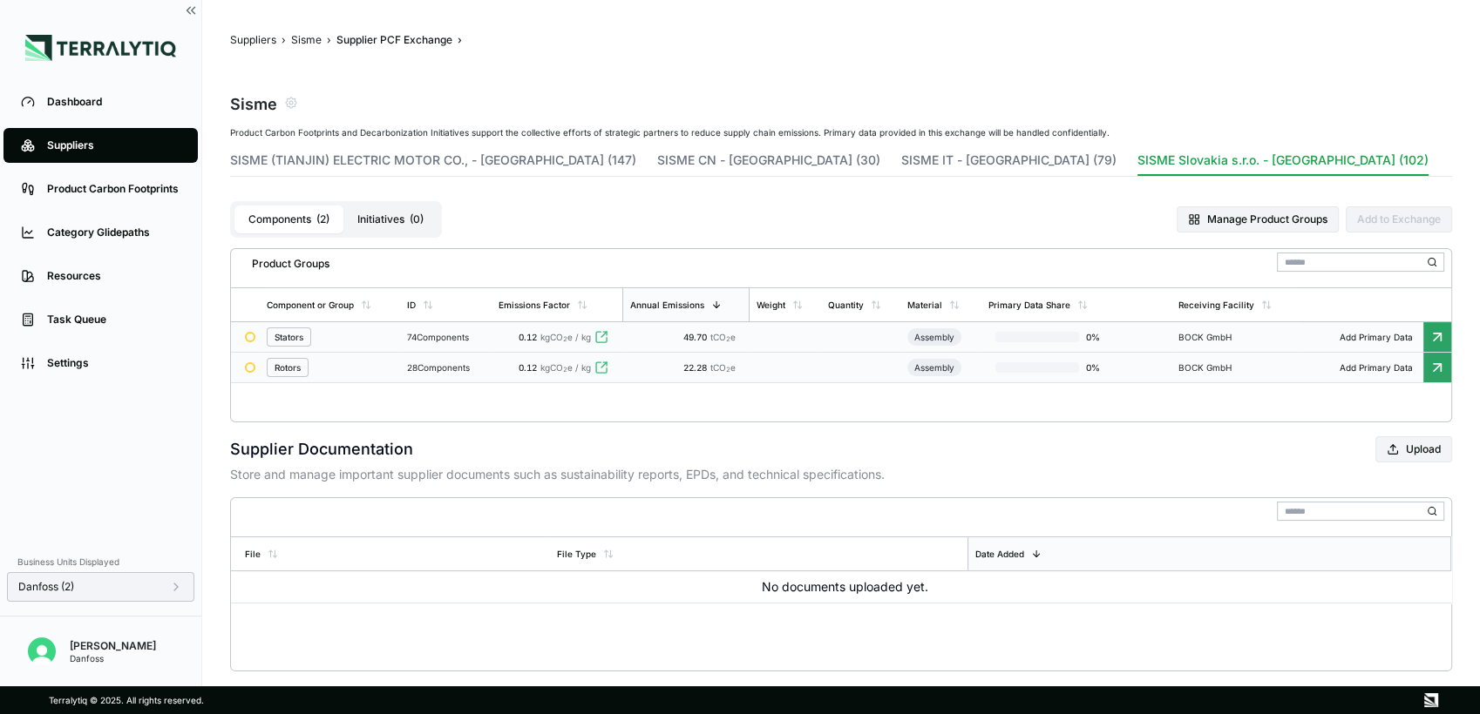
click at [1230, 212] on button "Manage Product Groups" at bounding box center [1257, 220] width 162 height 26
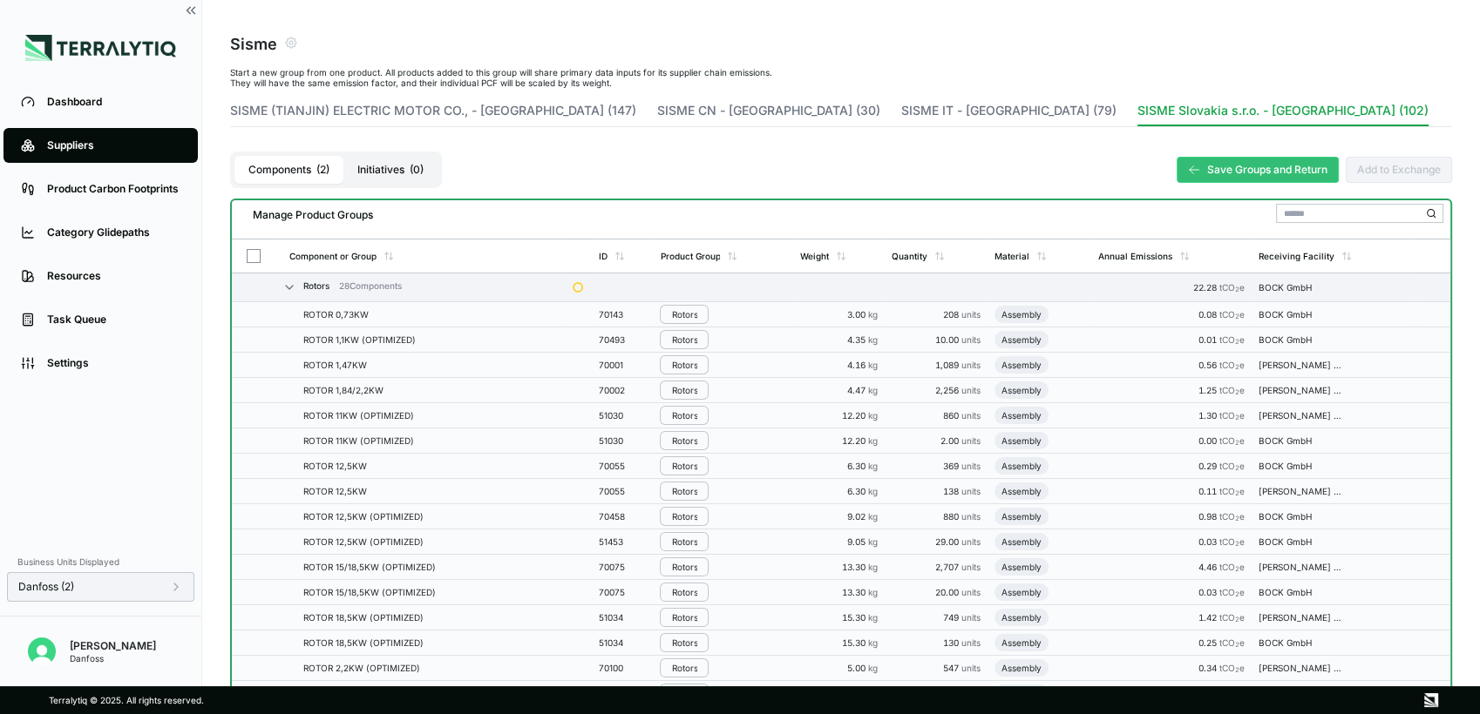
scroll to position [53, 0]
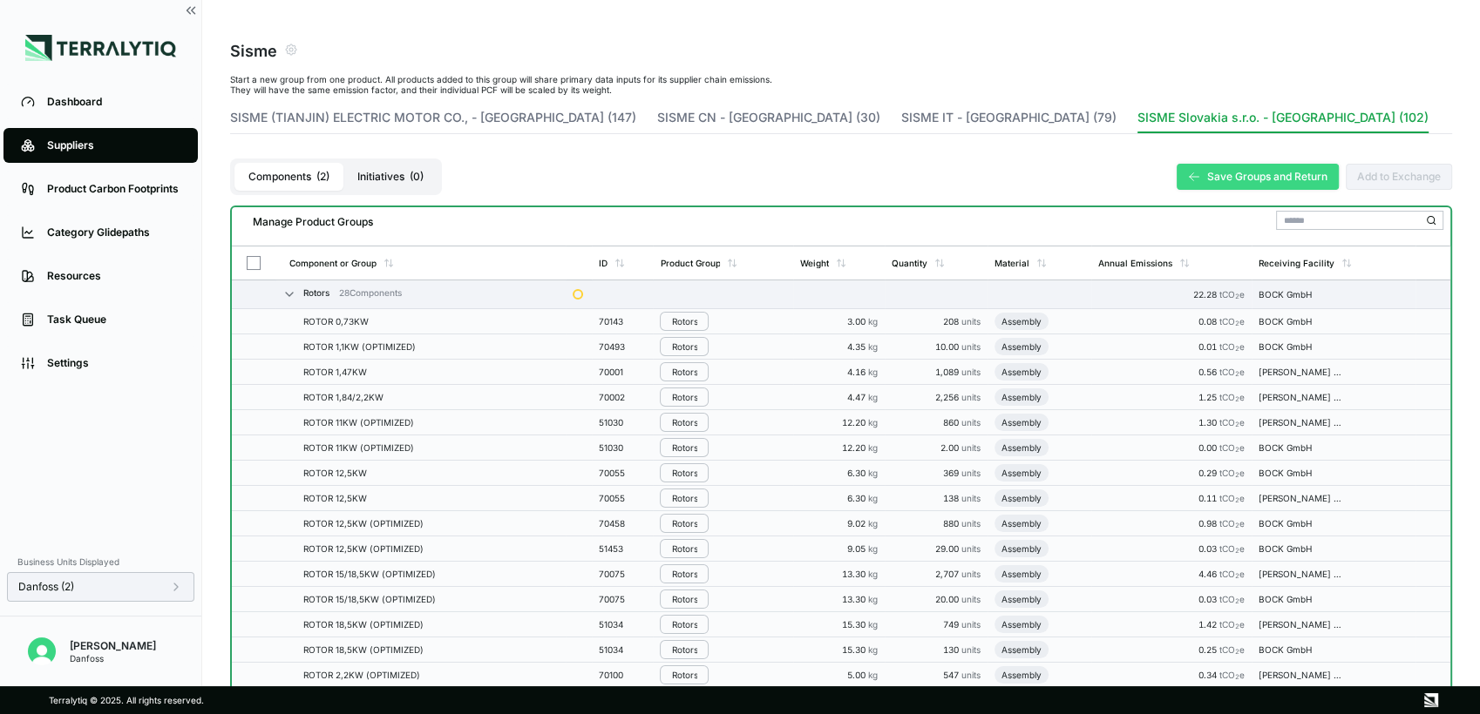
click at [1227, 178] on button "Save Groups and Return" at bounding box center [1257, 177] width 162 height 26
